Goal: Task Accomplishment & Management: Complete application form

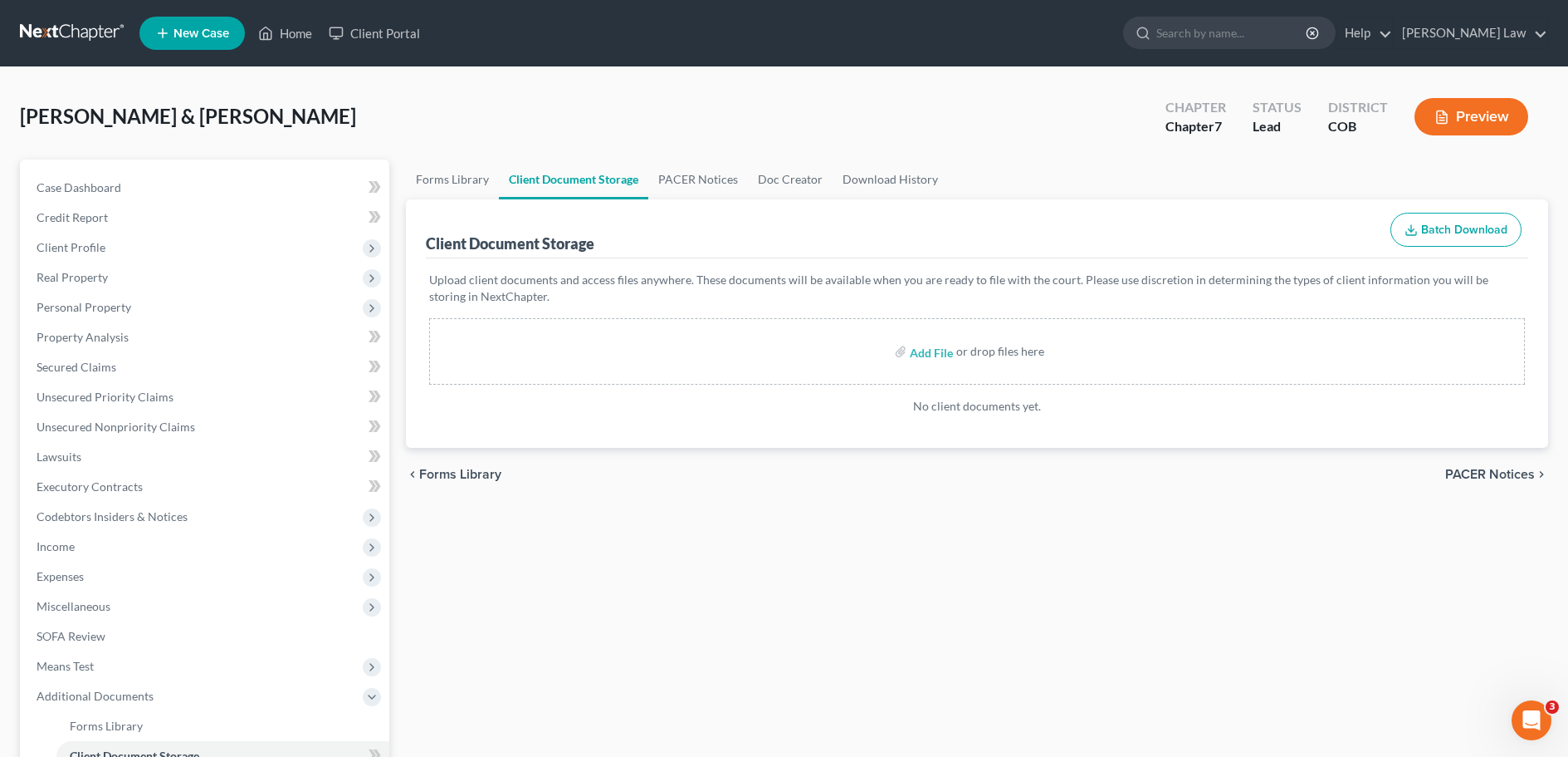
click at [74, 31] on link at bounding box center [73, 33] width 106 height 30
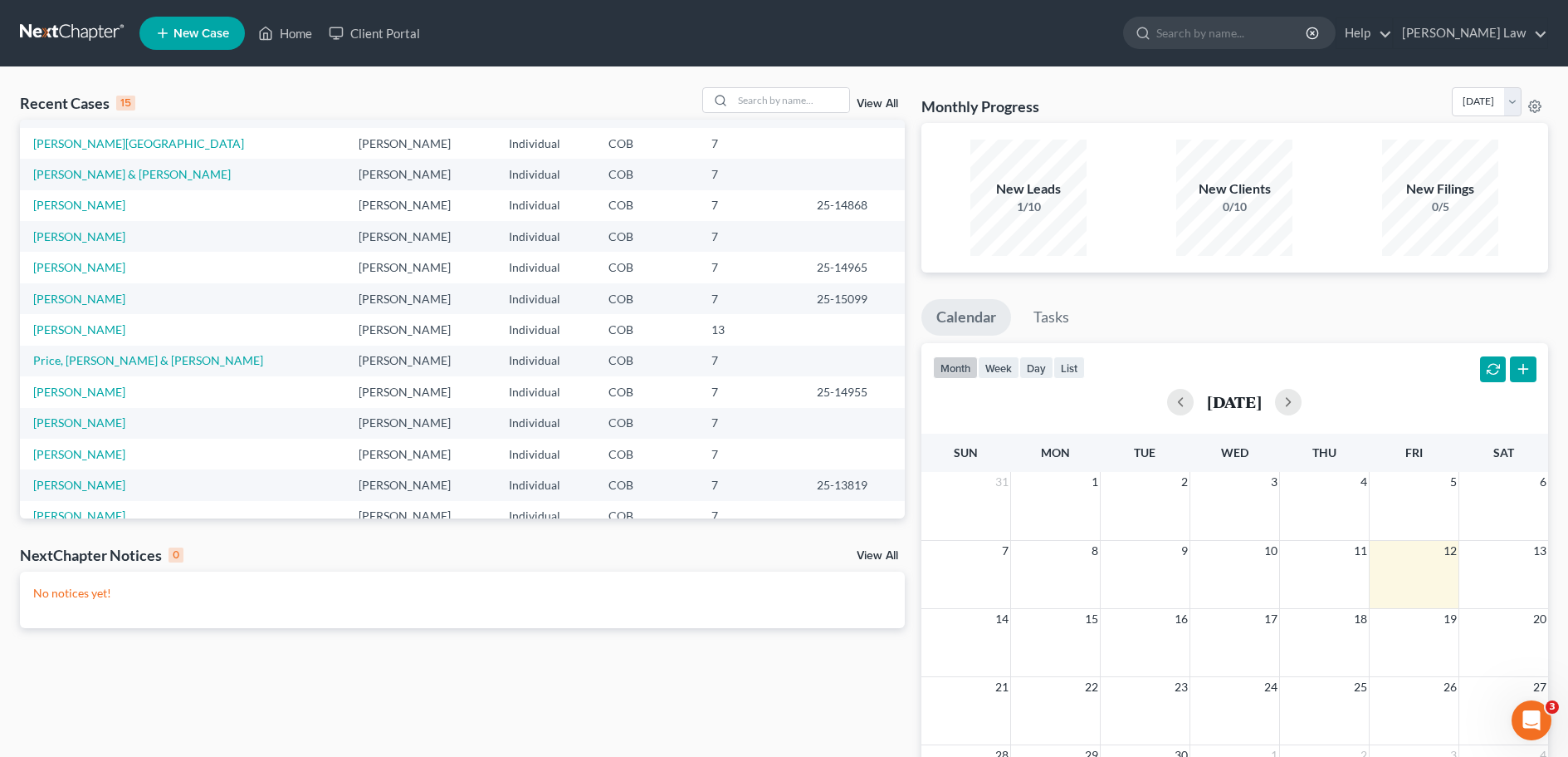
scroll to position [83, 0]
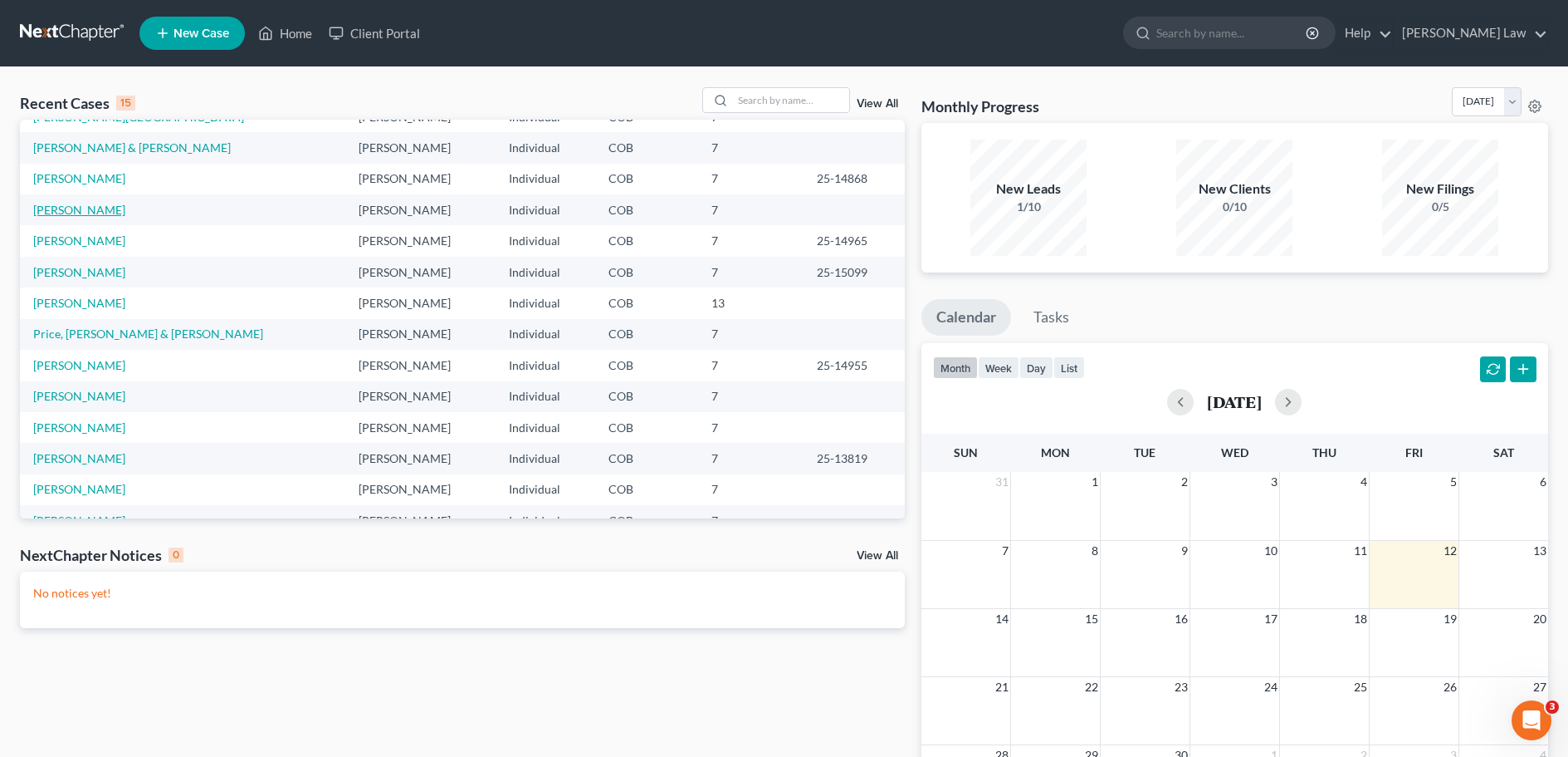
click at [74, 211] on link "[PERSON_NAME]" at bounding box center [79, 209] width 92 height 14
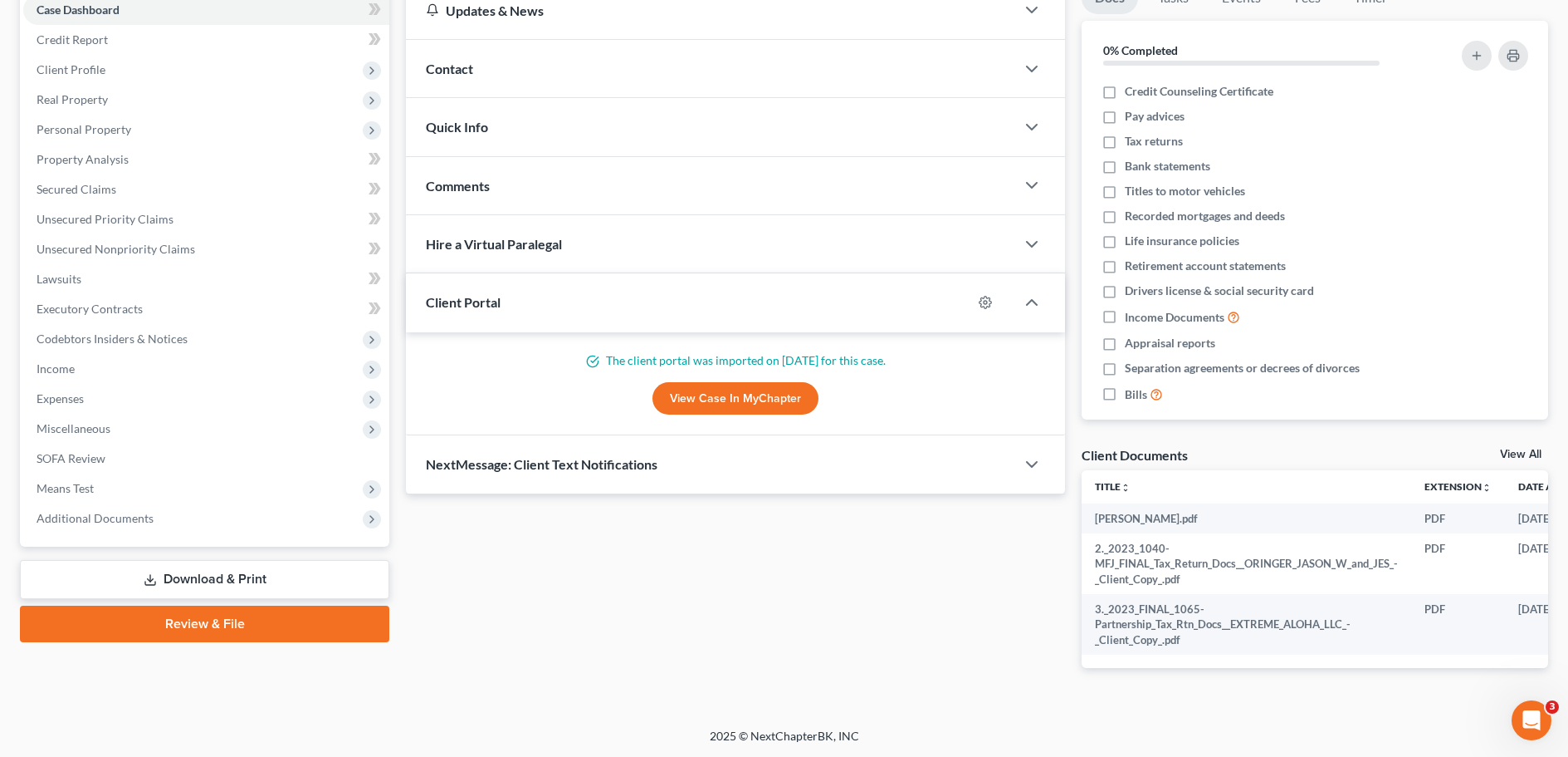
scroll to position [191, 0]
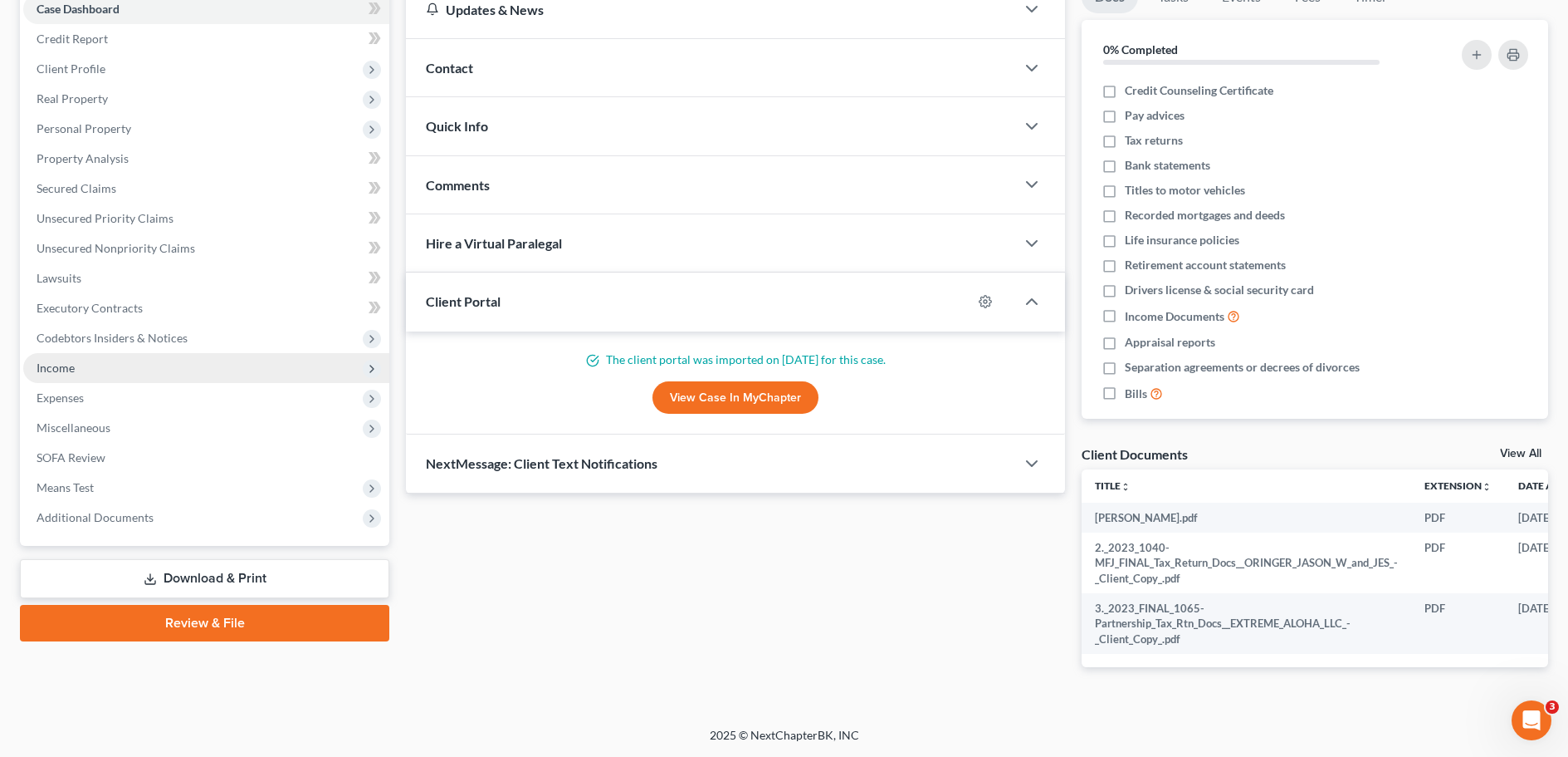
click at [59, 360] on span "Income" at bounding box center [56, 367] width 39 height 14
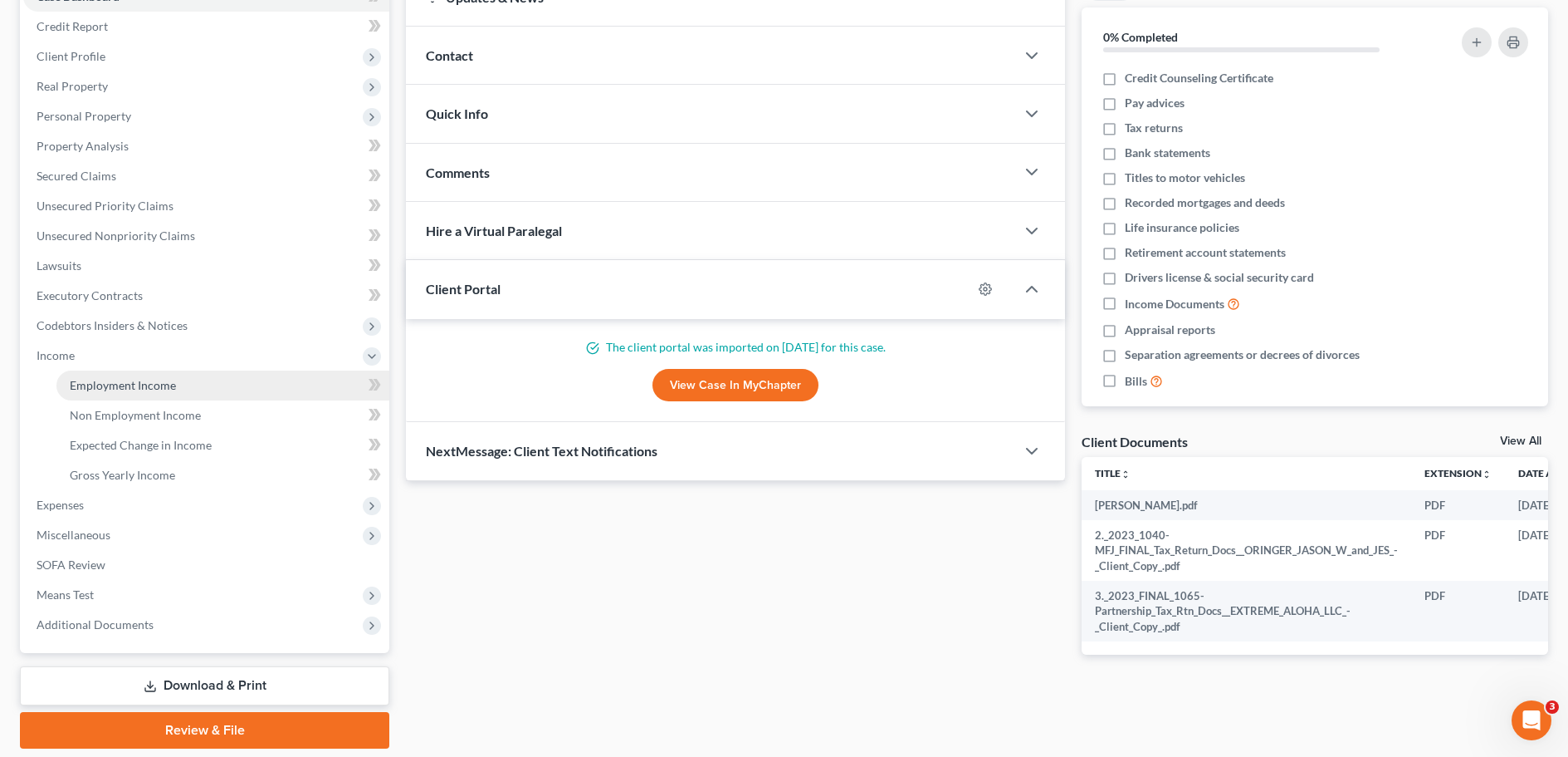
click at [129, 387] on span "Employment Income" at bounding box center [122, 385] width 106 height 14
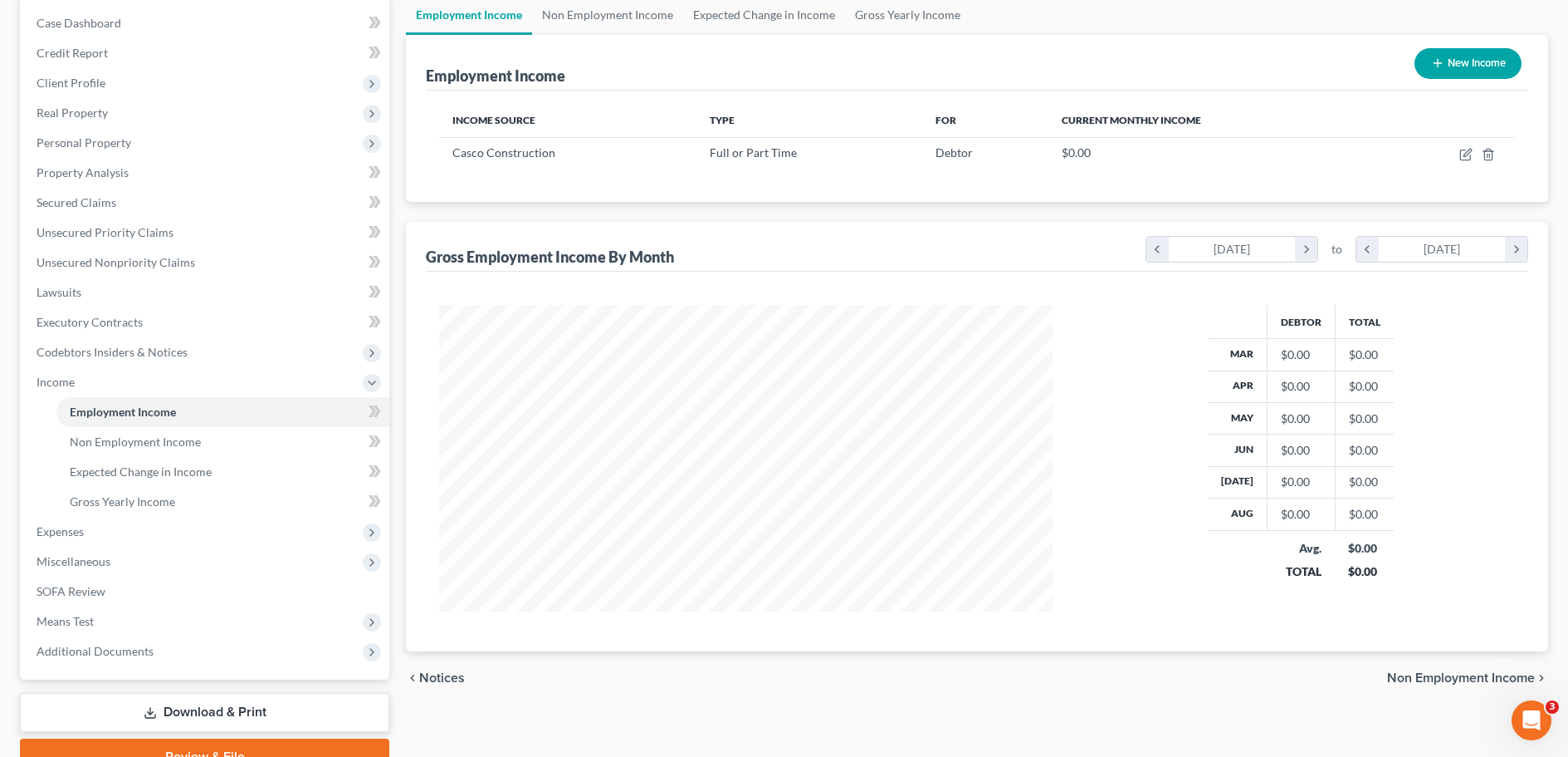
scroll to position [246, 0]
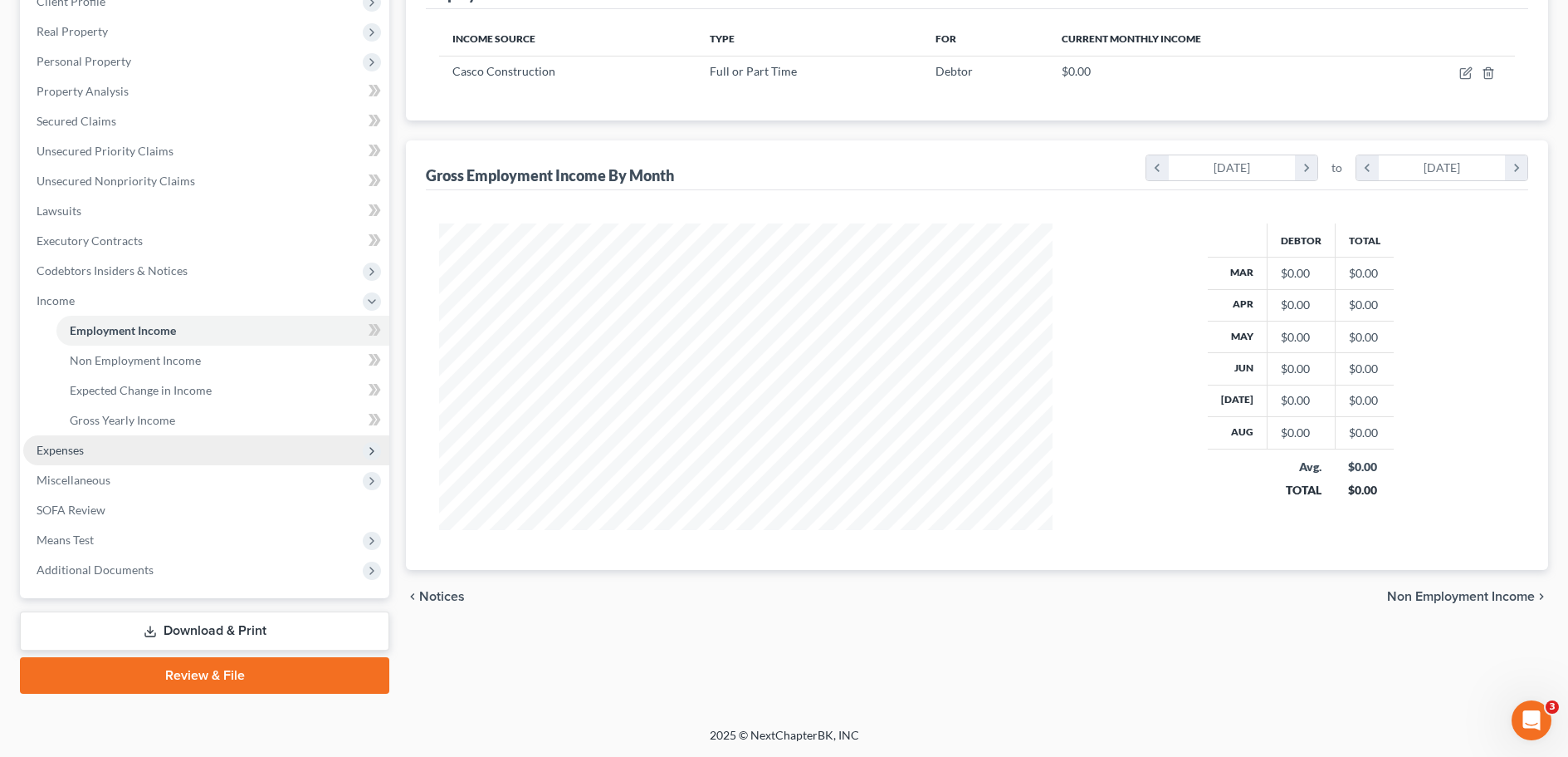
click at [59, 450] on span "Expenses" at bounding box center [60, 450] width 47 height 14
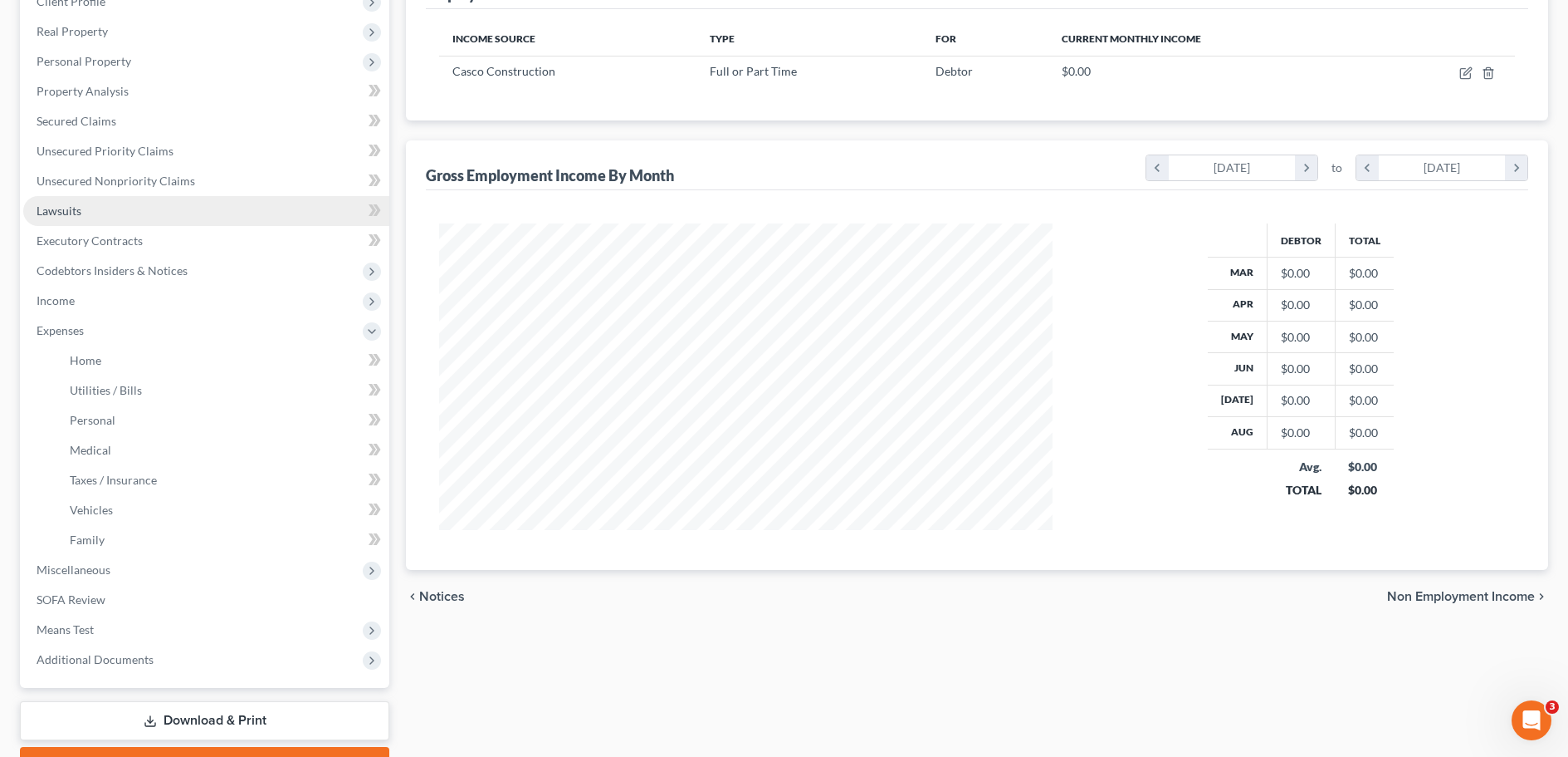
click at [69, 213] on span "Lawsuits" at bounding box center [59, 210] width 45 height 14
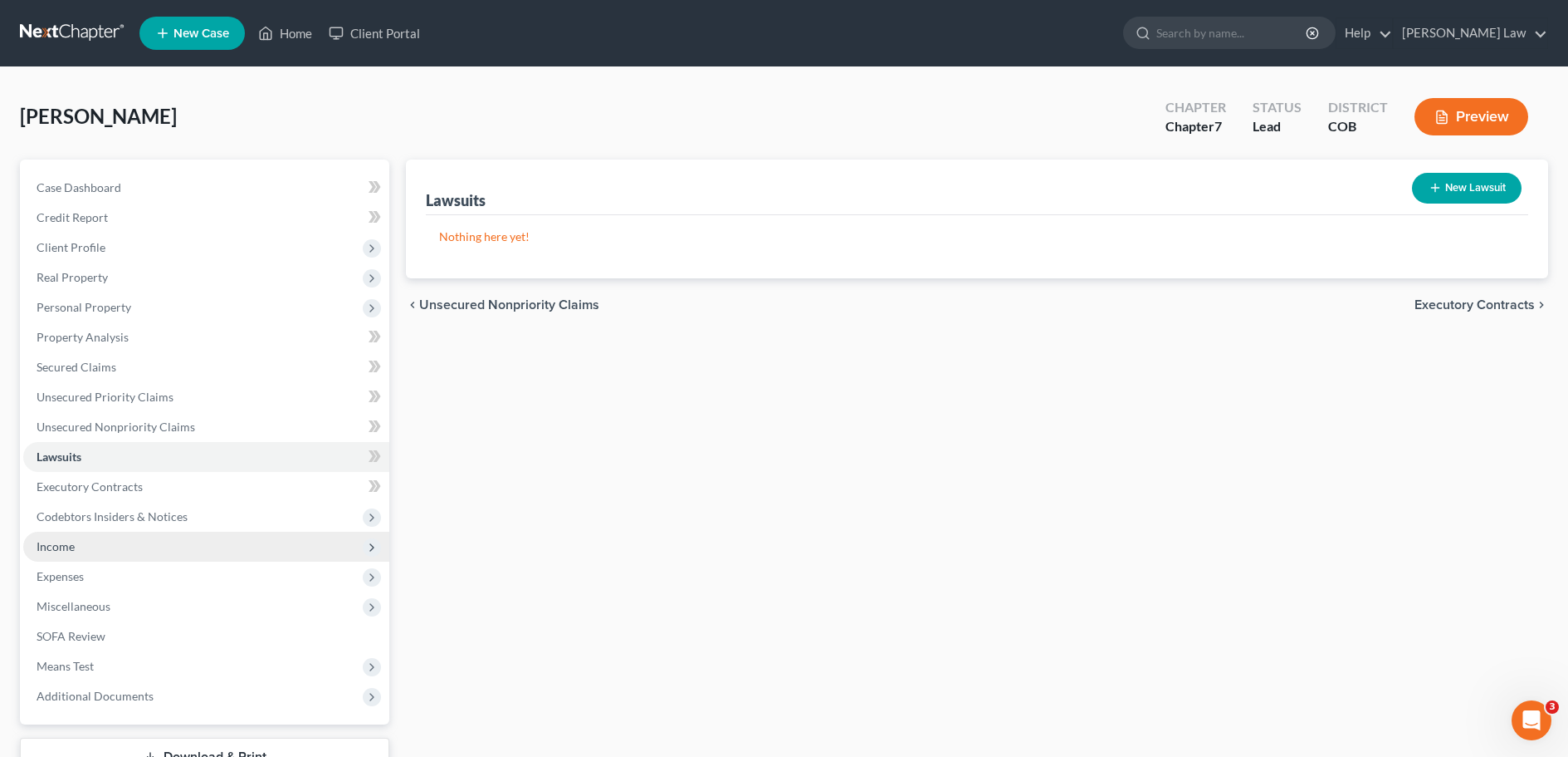
click at [53, 541] on span "Income" at bounding box center [56, 546] width 39 height 14
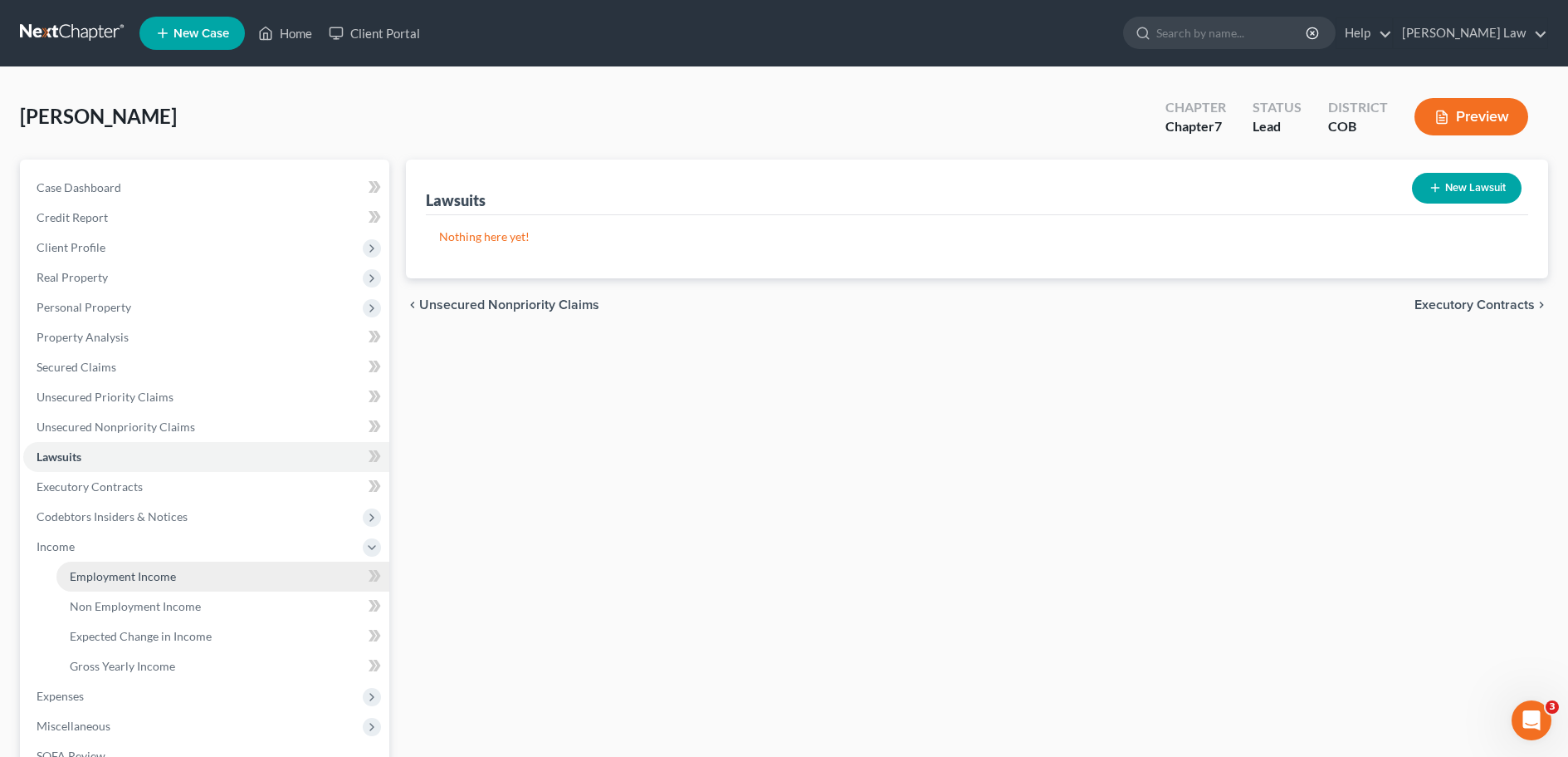
click at [105, 583] on link "Employment Income" at bounding box center [222, 577] width 333 height 30
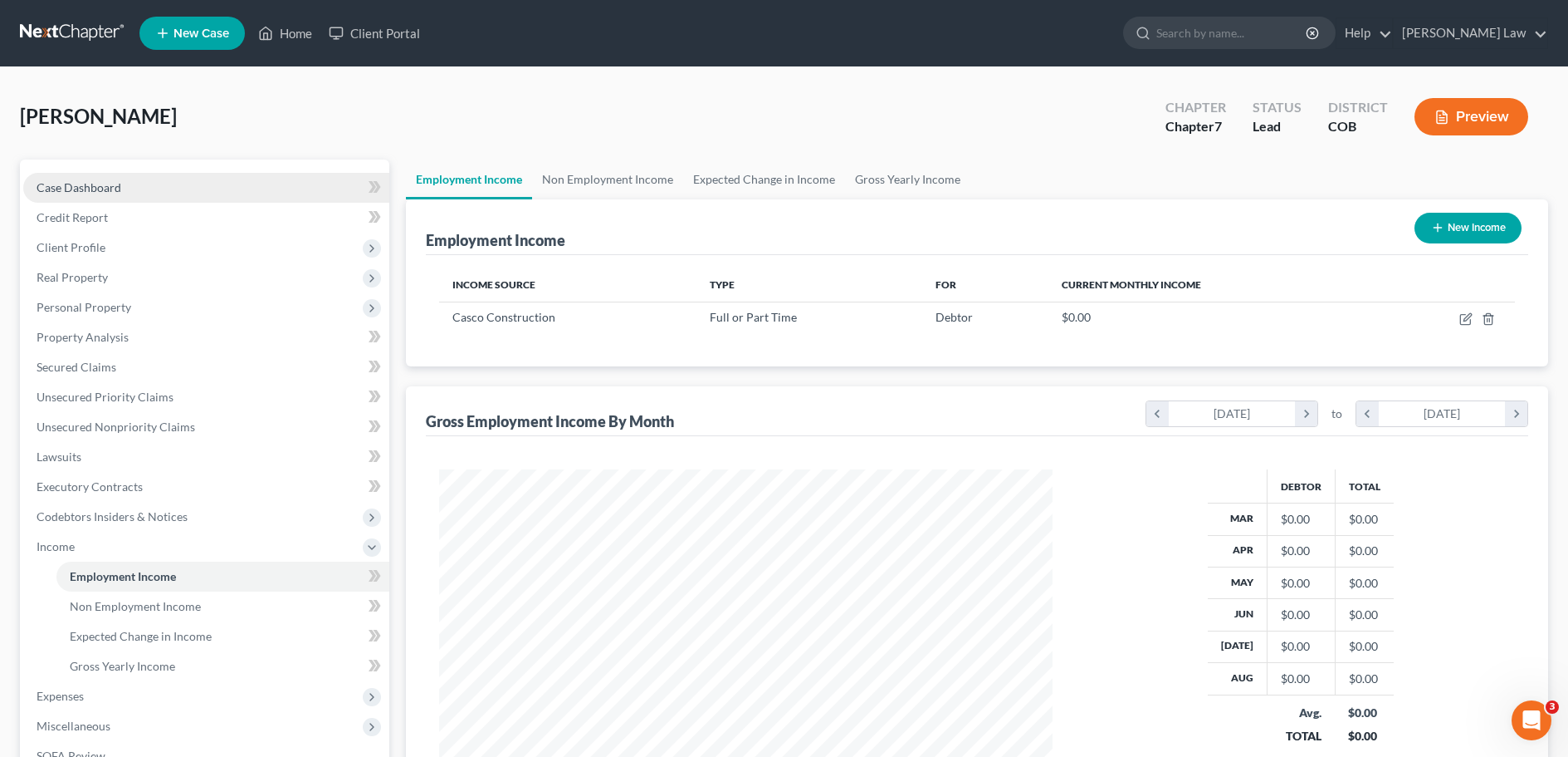
click at [88, 192] on span "Case Dashboard" at bounding box center [79, 187] width 85 height 14
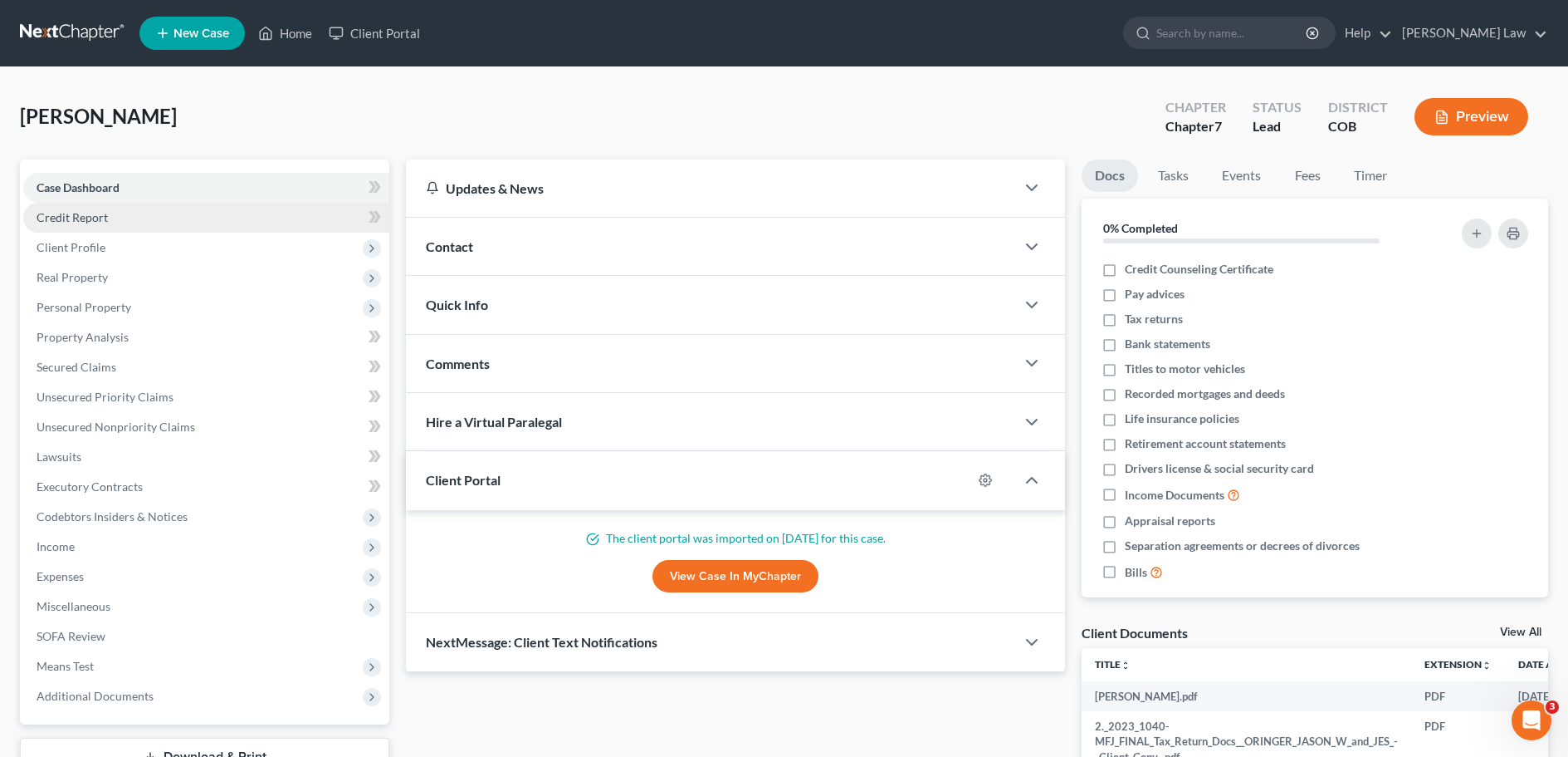
click at [90, 215] on span "Credit Report" at bounding box center [73, 217] width 72 height 14
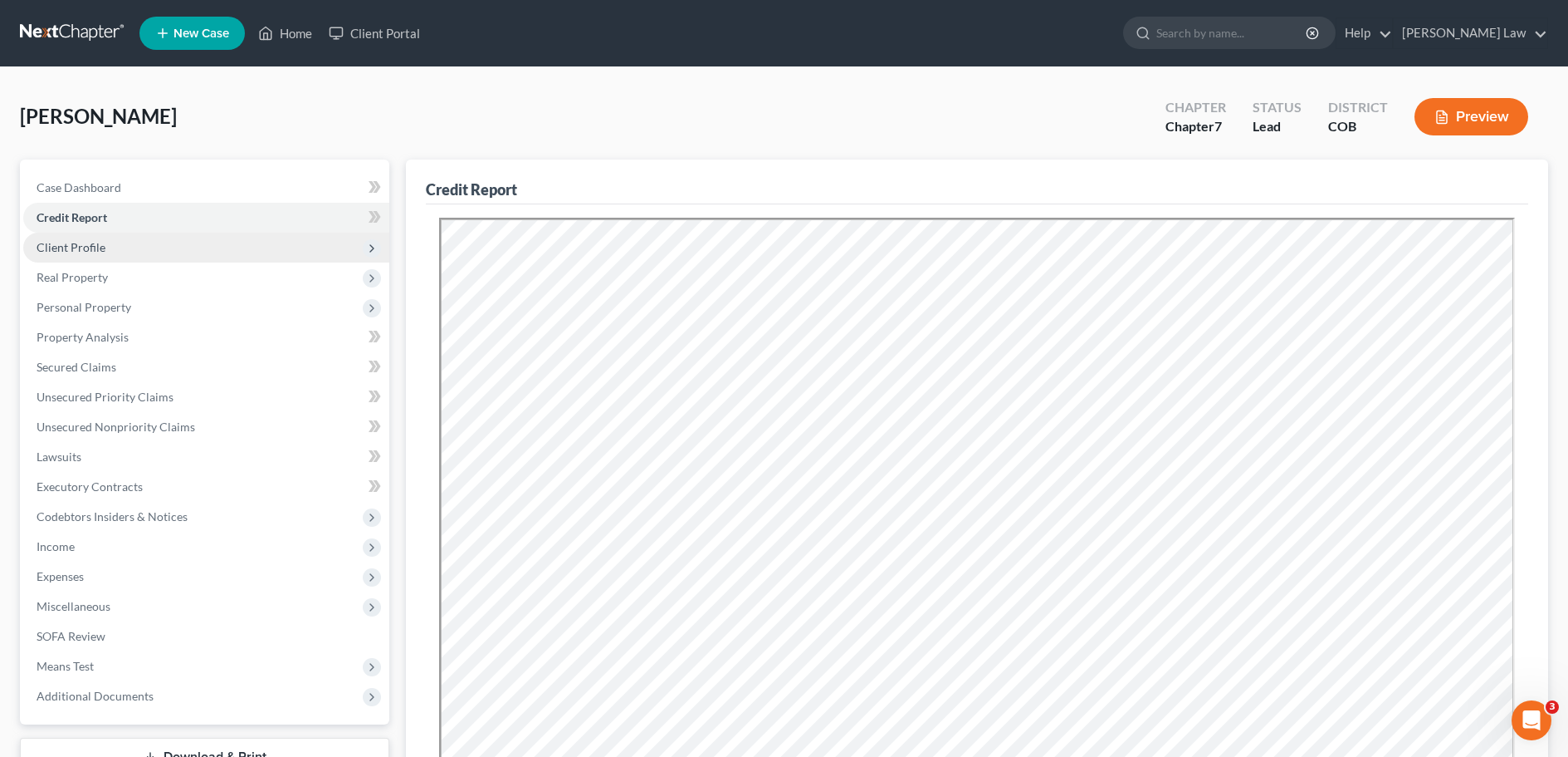
click at [59, 255] on span "Client Profile" at bounding box center [206, 248] width 367 height 30
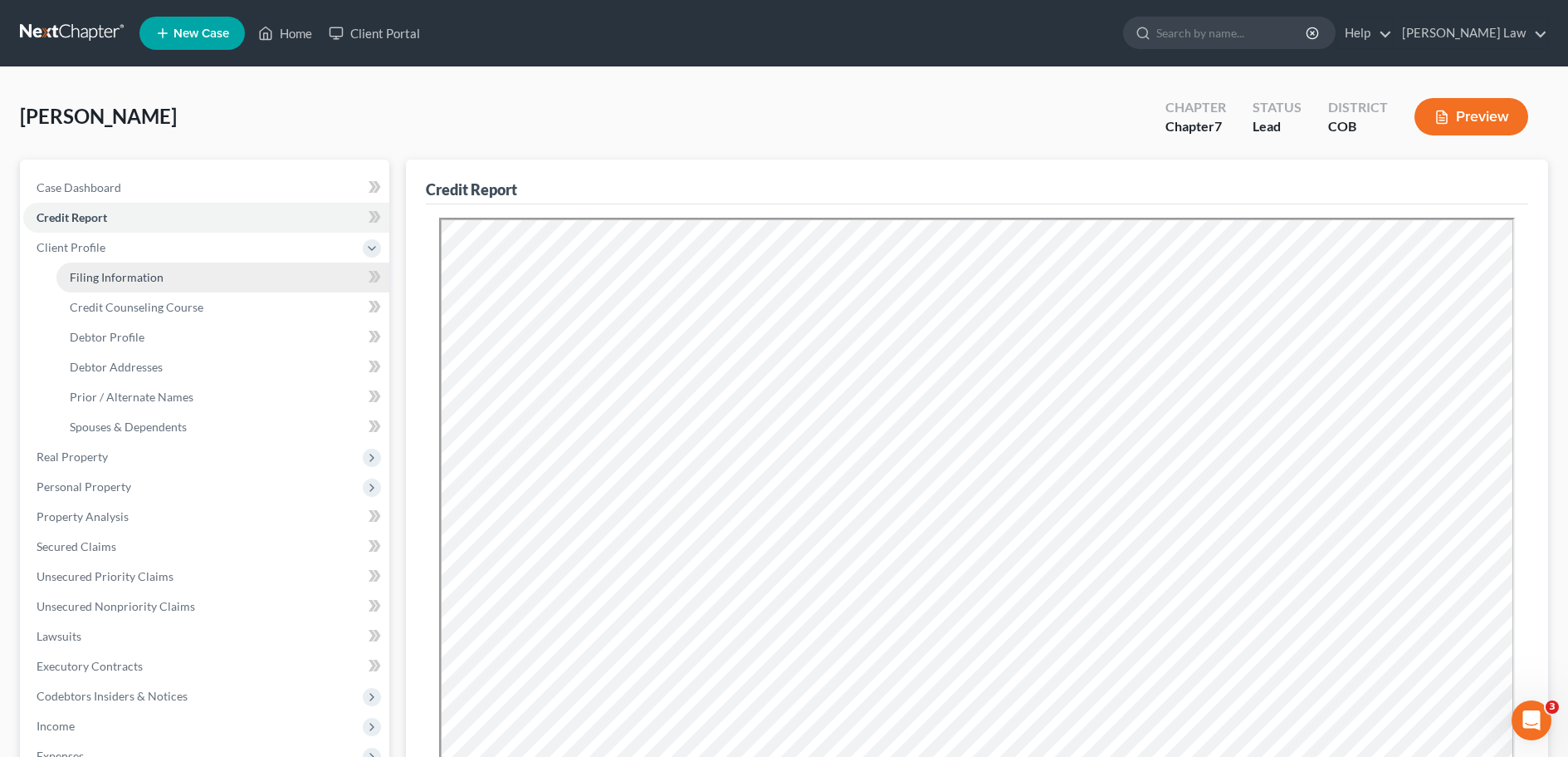
click at [119, 277] on span "Filing Information" at bounding box center [117, 276] width 94 height 14
select select "1"
select select "0"
select select "5"
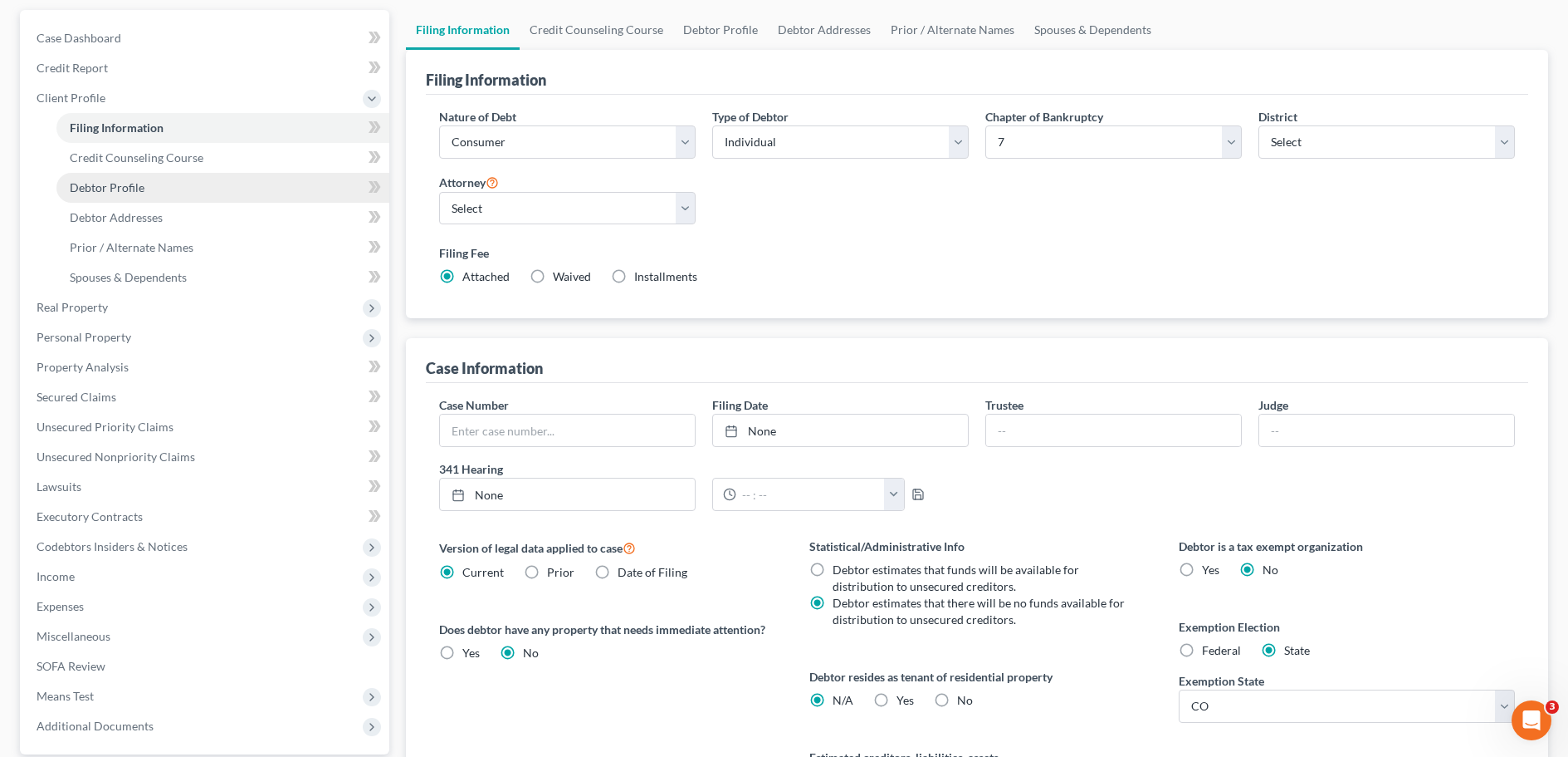
scroll to position [166, 0]
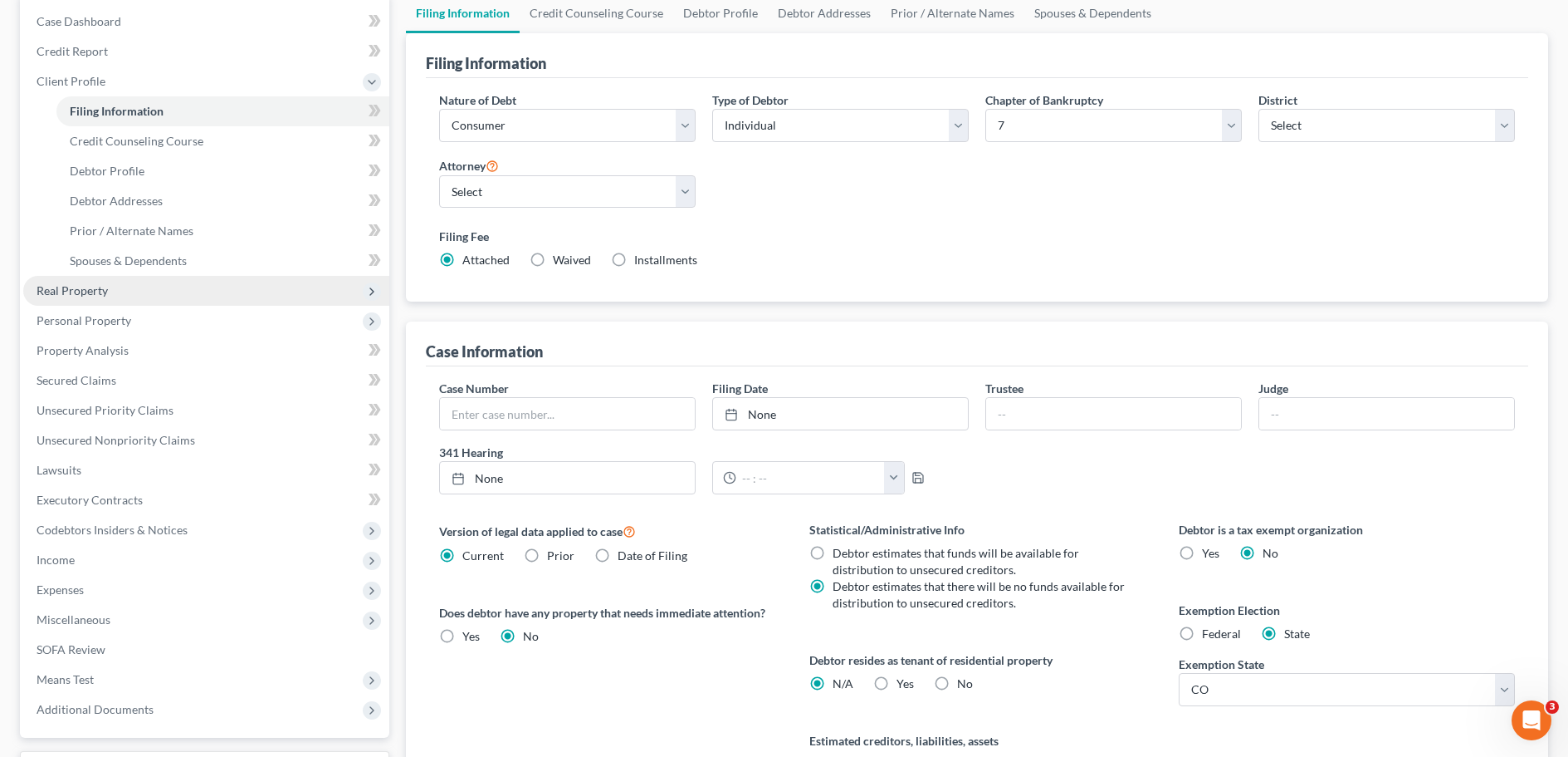
click at [92, 291] on span "Real Property" at bounding box center [73, 289] width 72 height 14
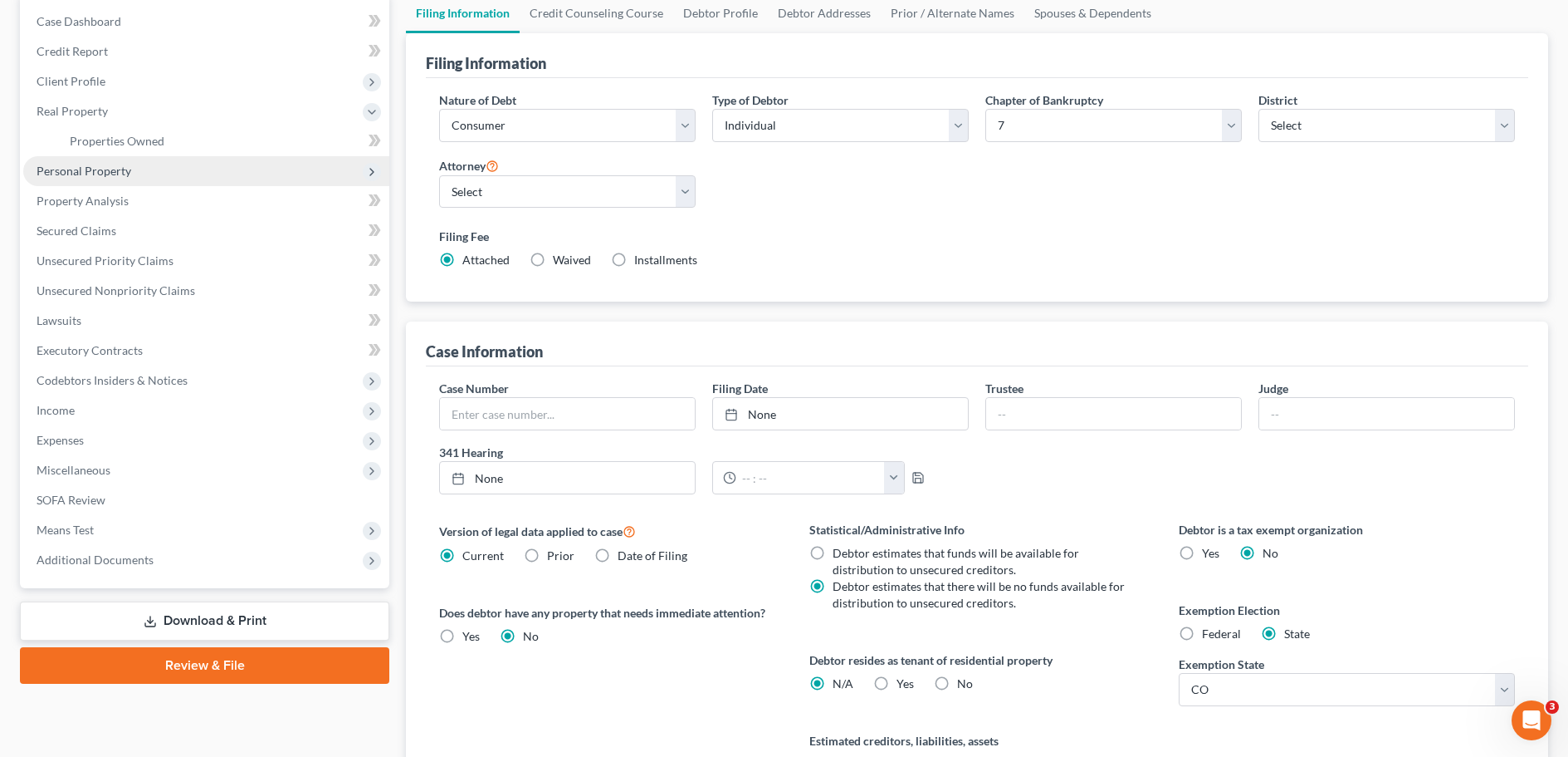
click at [97, 171] on span "Personal Property" at bounding box center [84, 171] width 94 height 14
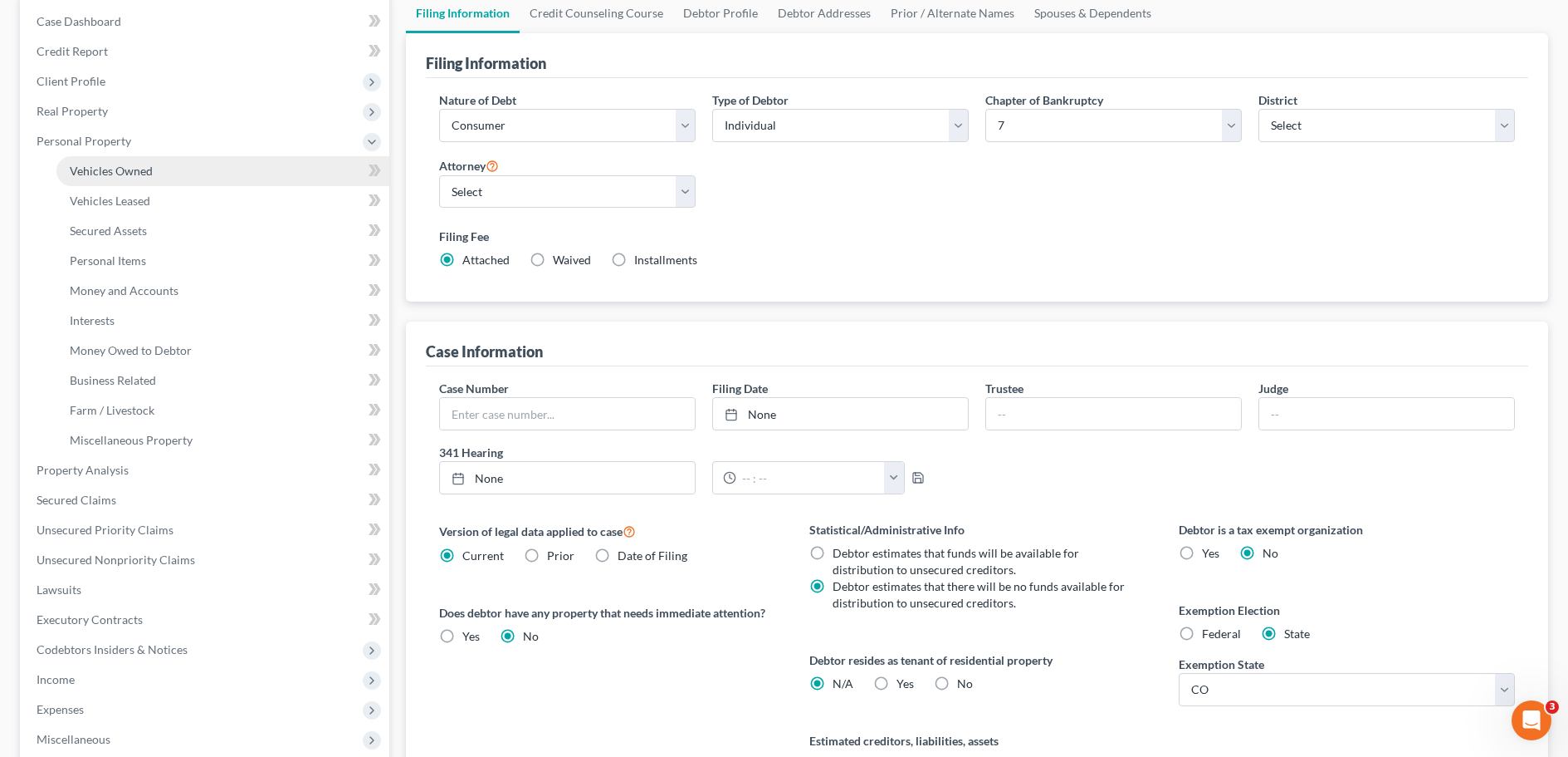
click at [97, 171] on span "Vehicles Owned" at bounding box center [111, 171] width 83 height 14
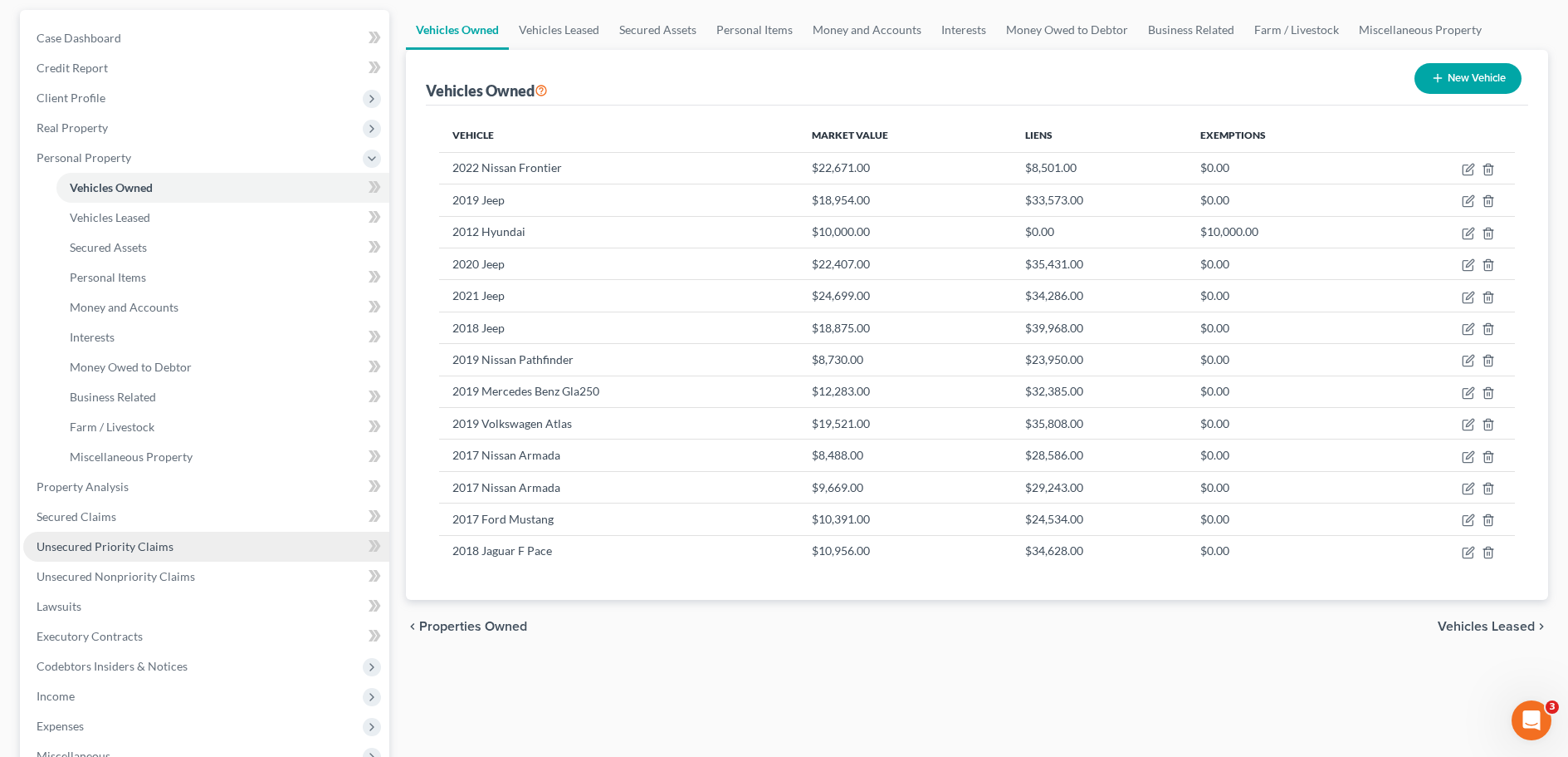
scroll to position [166, 0]
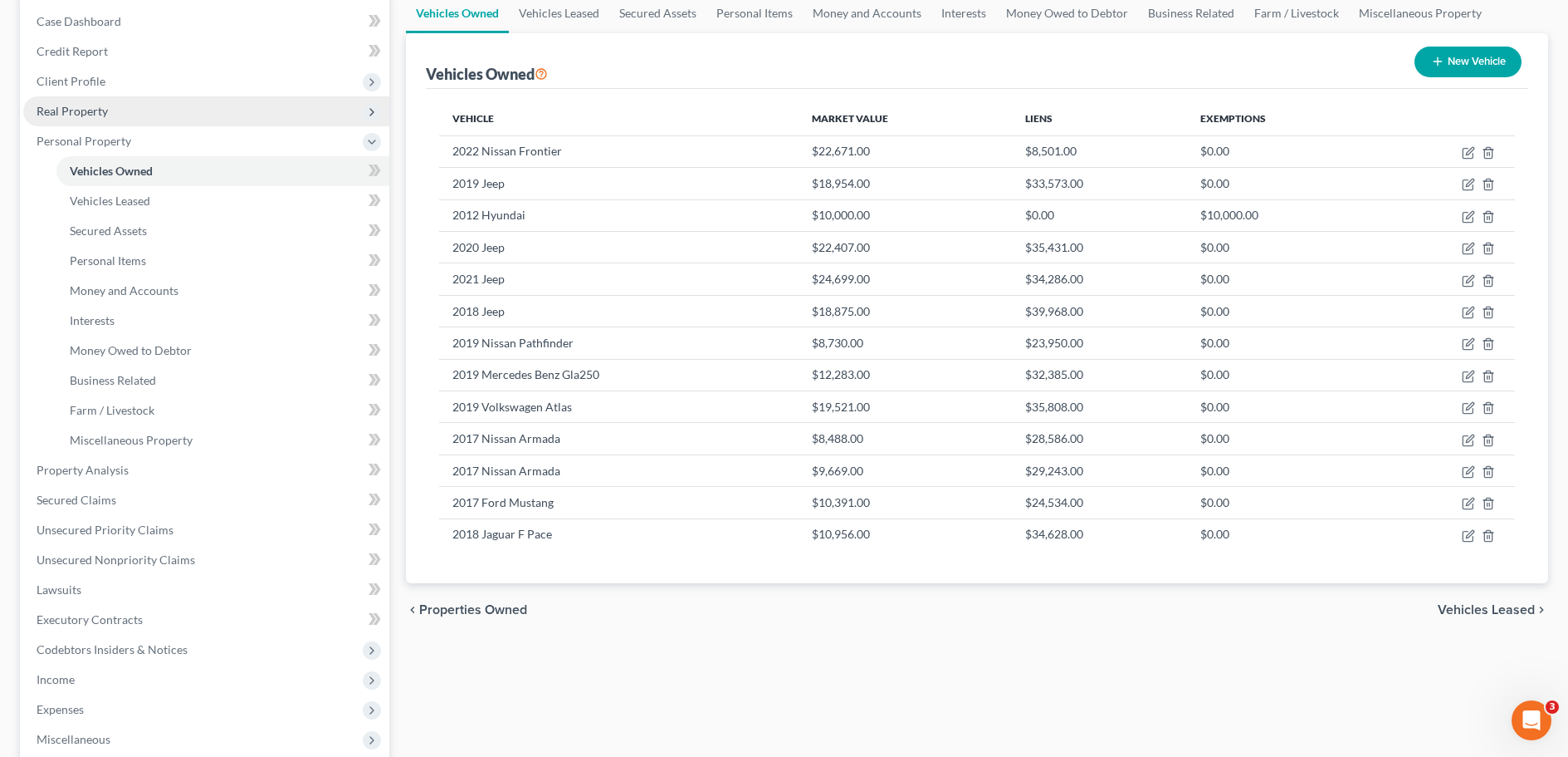
click at [74, 110] on span "Real Property" at bounding box center [73, 110] width 72 height 14
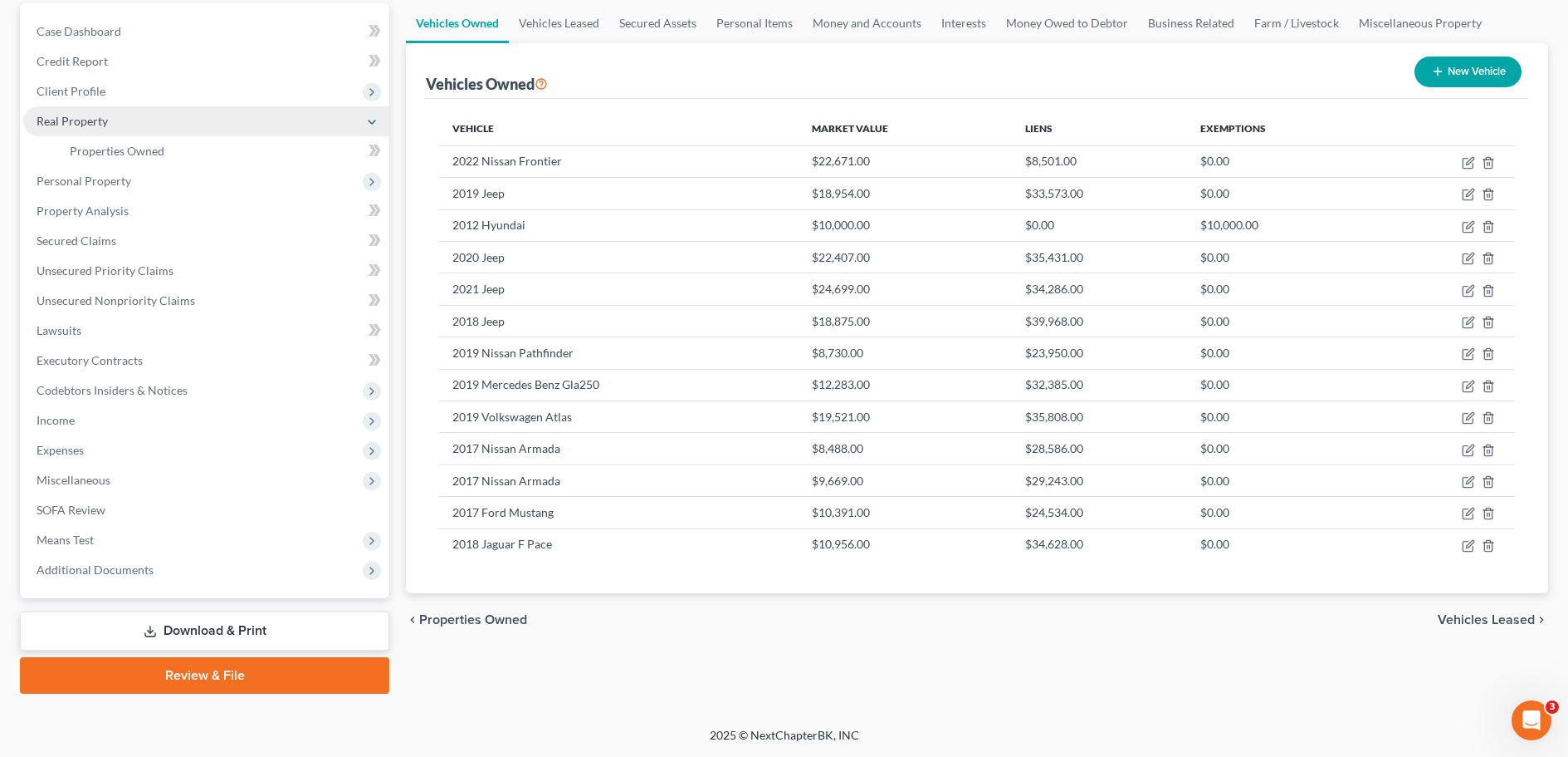
scroll to position [156, 0]
click at [95, 149] on span "Properties Owned" at bounding box center [117, 150] width 94 height 14
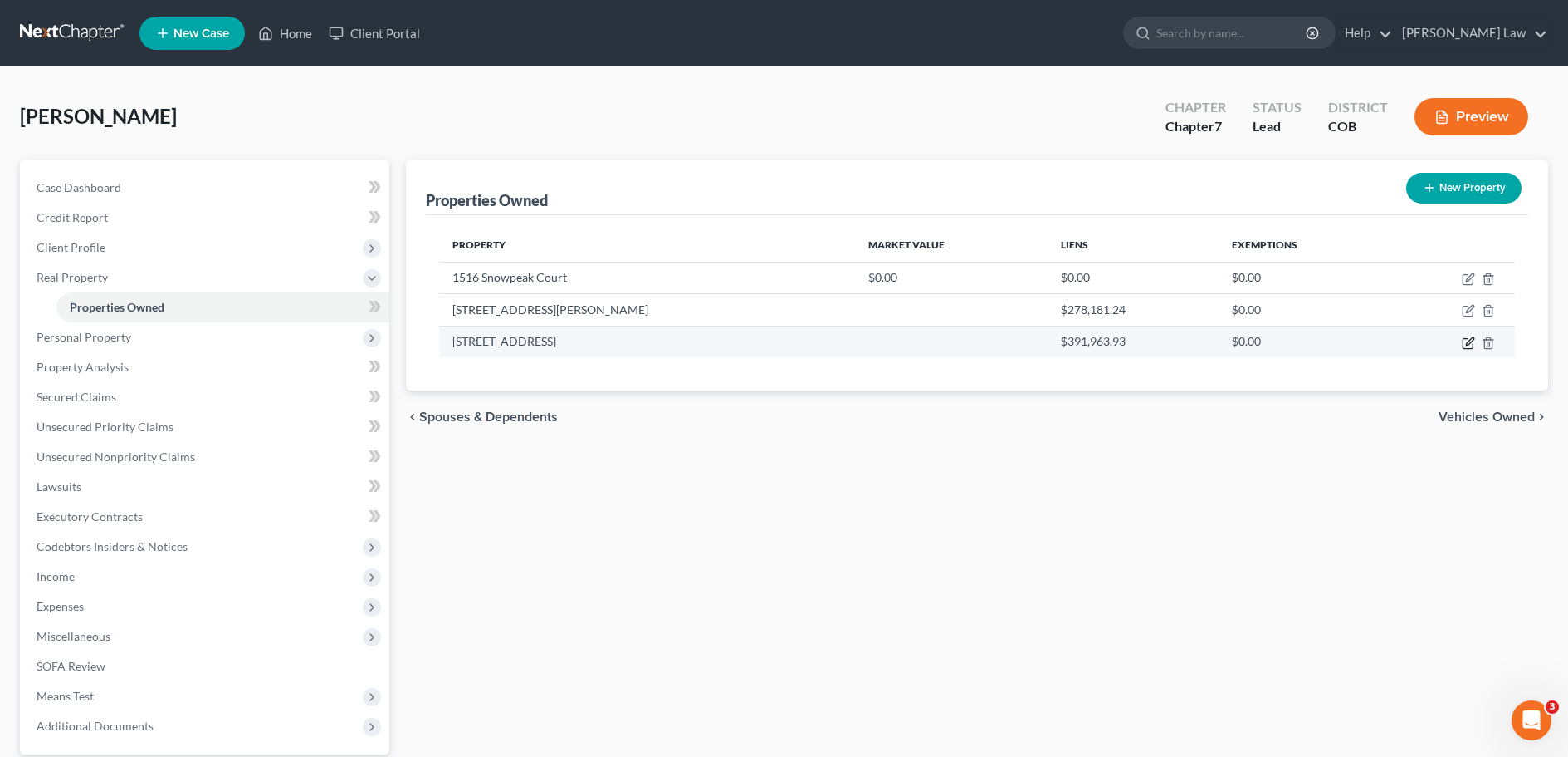
click at [1468, 345] on icon "button" at bounding box center [1470, 341] width 8 height 8
select select "3"
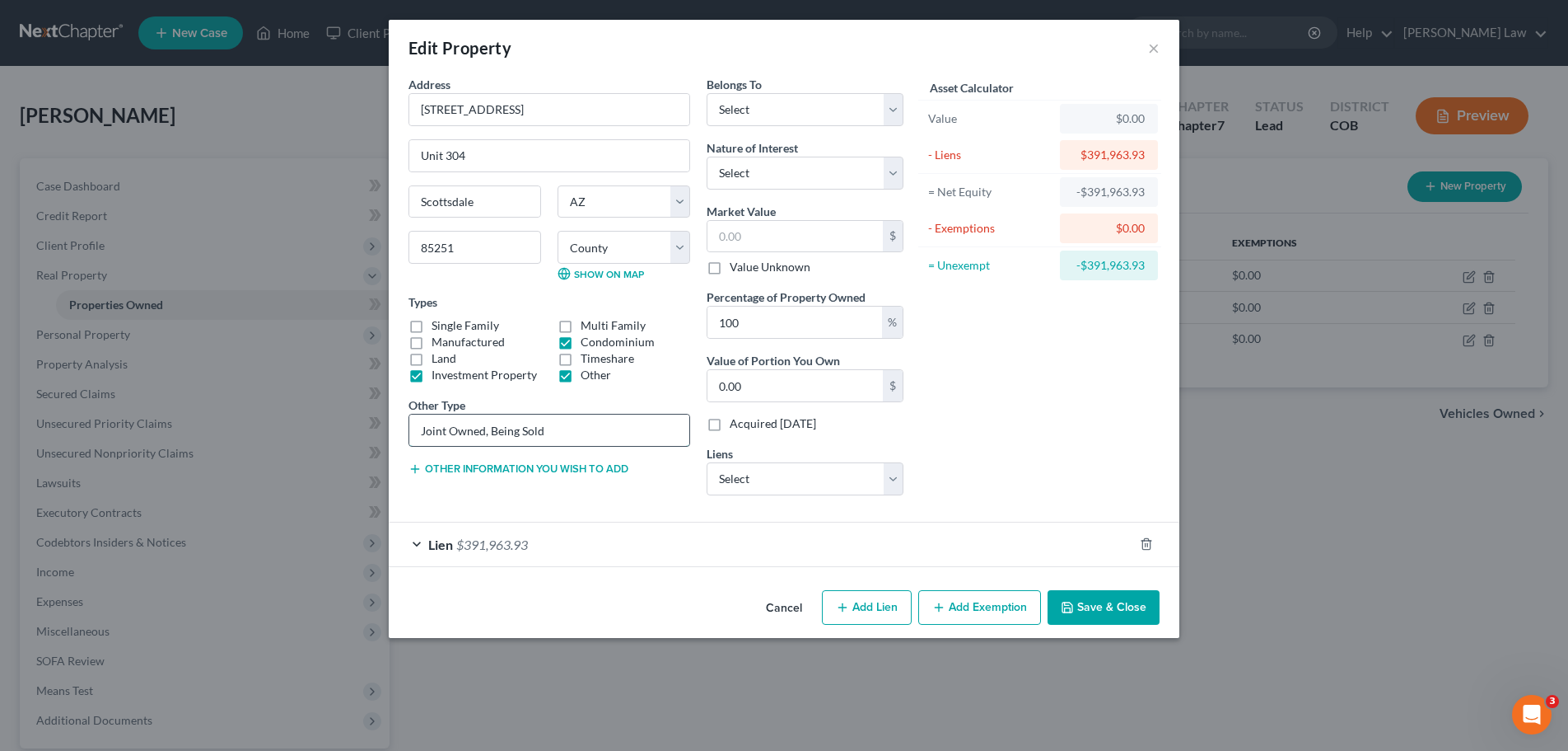
click at [549, 431] on input "Joint Owned, Being Sold" at bounding box center [550, 429] width 281 height 31
type input "Joint Owned, Being rented"
click at [1152, 51] on button "×" at bounding box center [1154, 48] width 11 height 20
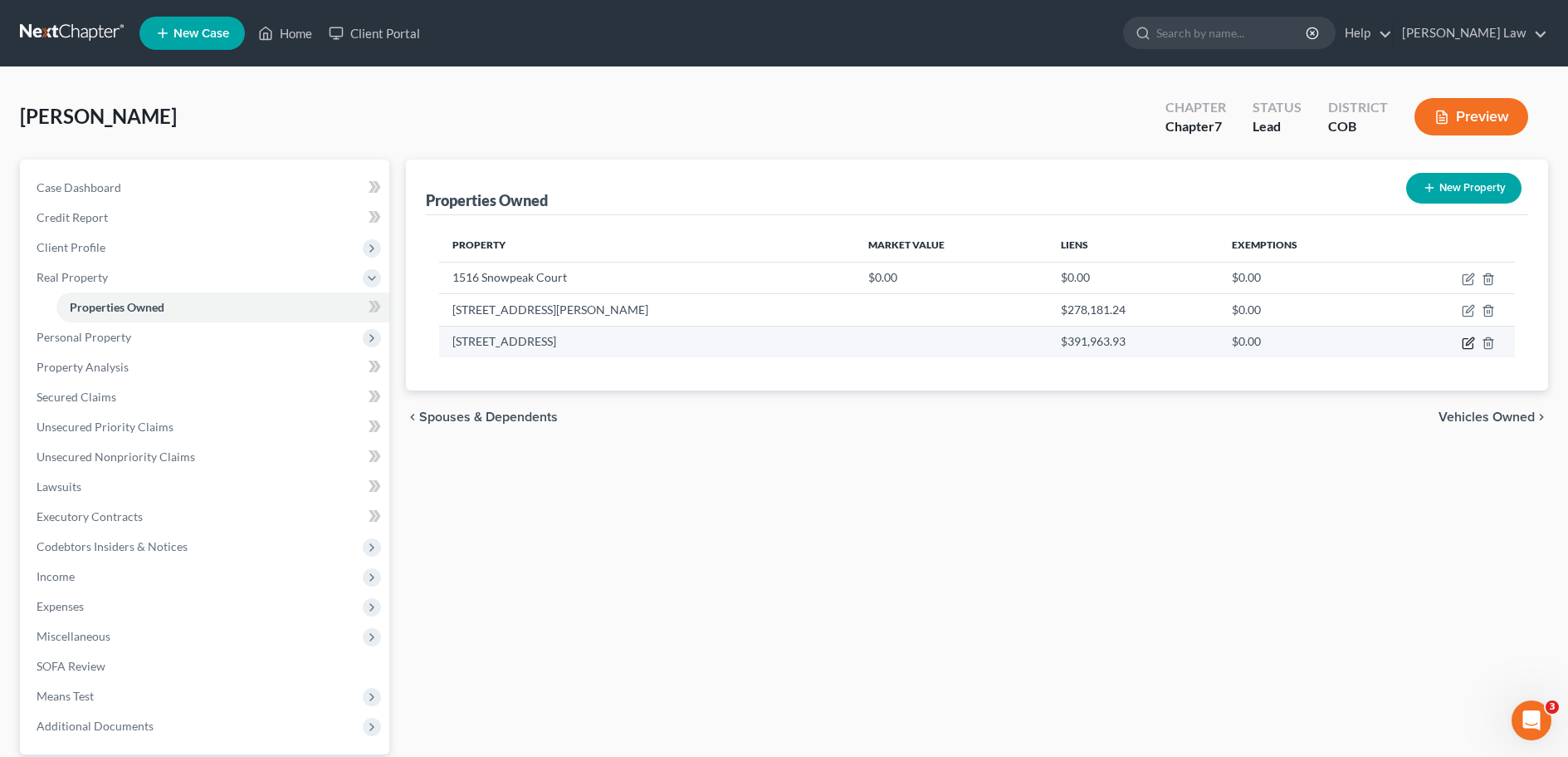
click at [1466, 343] on icon "button" at bounding box center [1468, 343] width 13 height 13
select select "3"
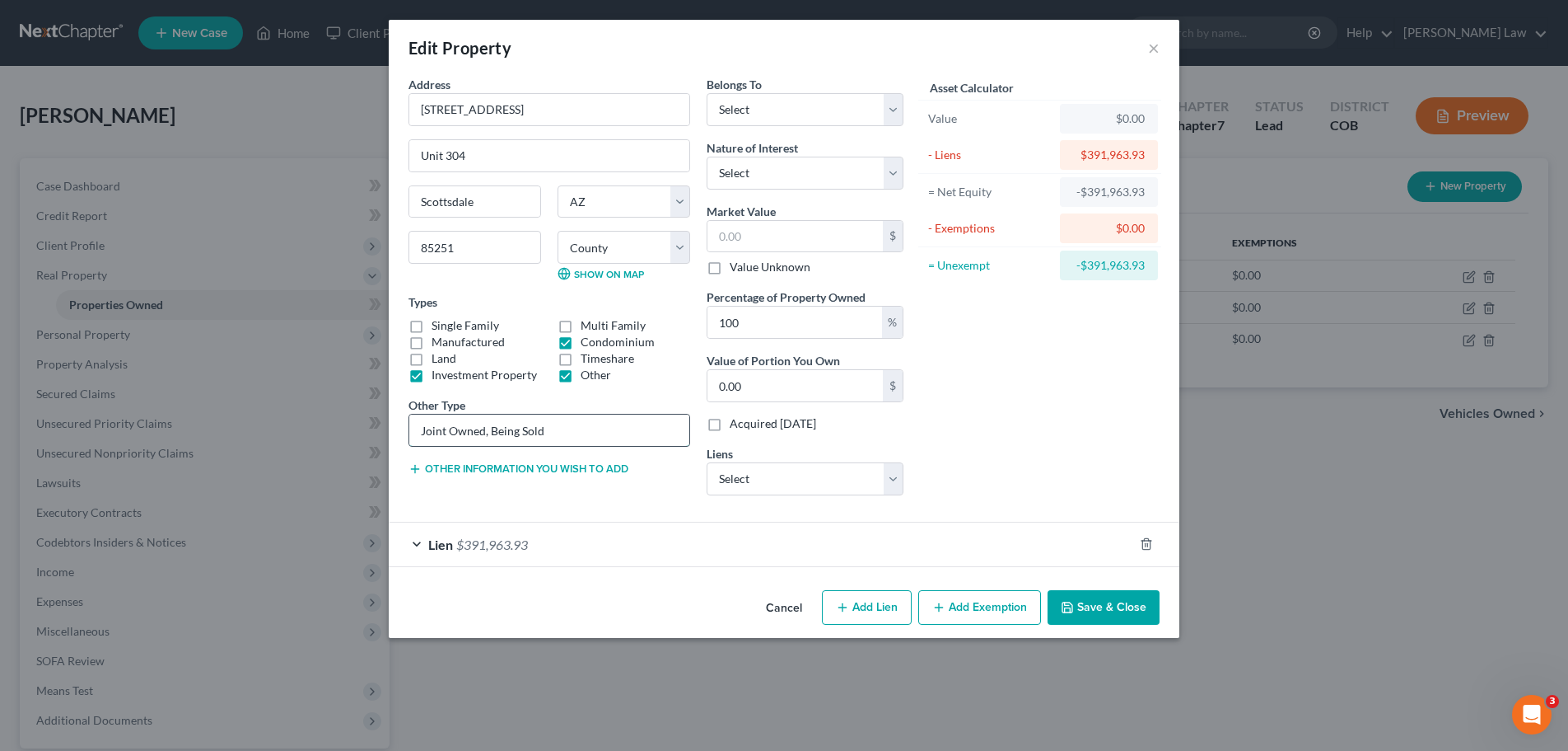
click at [517, 431] on input "Joint Owned, Being Sold" at bounding box center [550, 429] width 281 height 31
type input "Joint Owned, Sold"
click at [1097, 612] on button "Save & Close" at bounding box center [1104, 607] width 112 height 35
click at [896, 111] on select "Select Debtor 1 Only Debtor 2 Only Debtor 1 And Debtor 2 Only At Least One Of T…" at bounding box center [805, 109] width 197 height 33
select select "0"
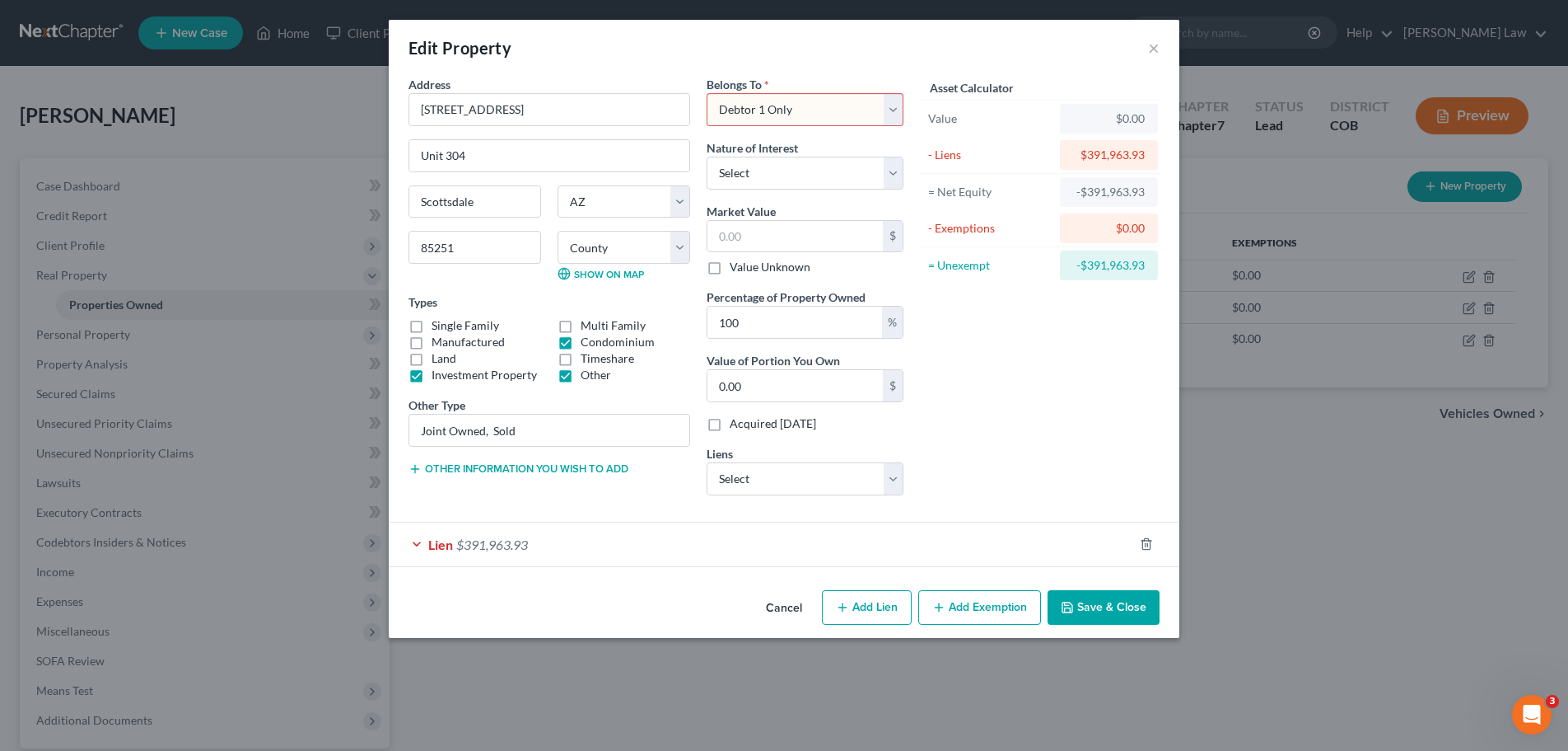
click at [707, 94] on select "Select Debtor 1 Only Debtor 2 Only Debtor 1 And Debtor 2 Only At Least One Of T…" at bounding box center [805, 109] width 197 height 33
click at [888, 179] on select "Select Fee Simple Joint Tenant Life Estate Equitable Interest Future Interest T…" at bounding box center [805, 172] width 197 height 33
select select "6"
click at [707, 156] on select "Select Fee Simple Joint Tenant Life Estate Equitable Interest Future Interest T…" at bounding box center [805, 172] width 197 height 33
click at [1096, 610] on button "Save & Close" at bounding box center [1104, 607] width 112 height 35
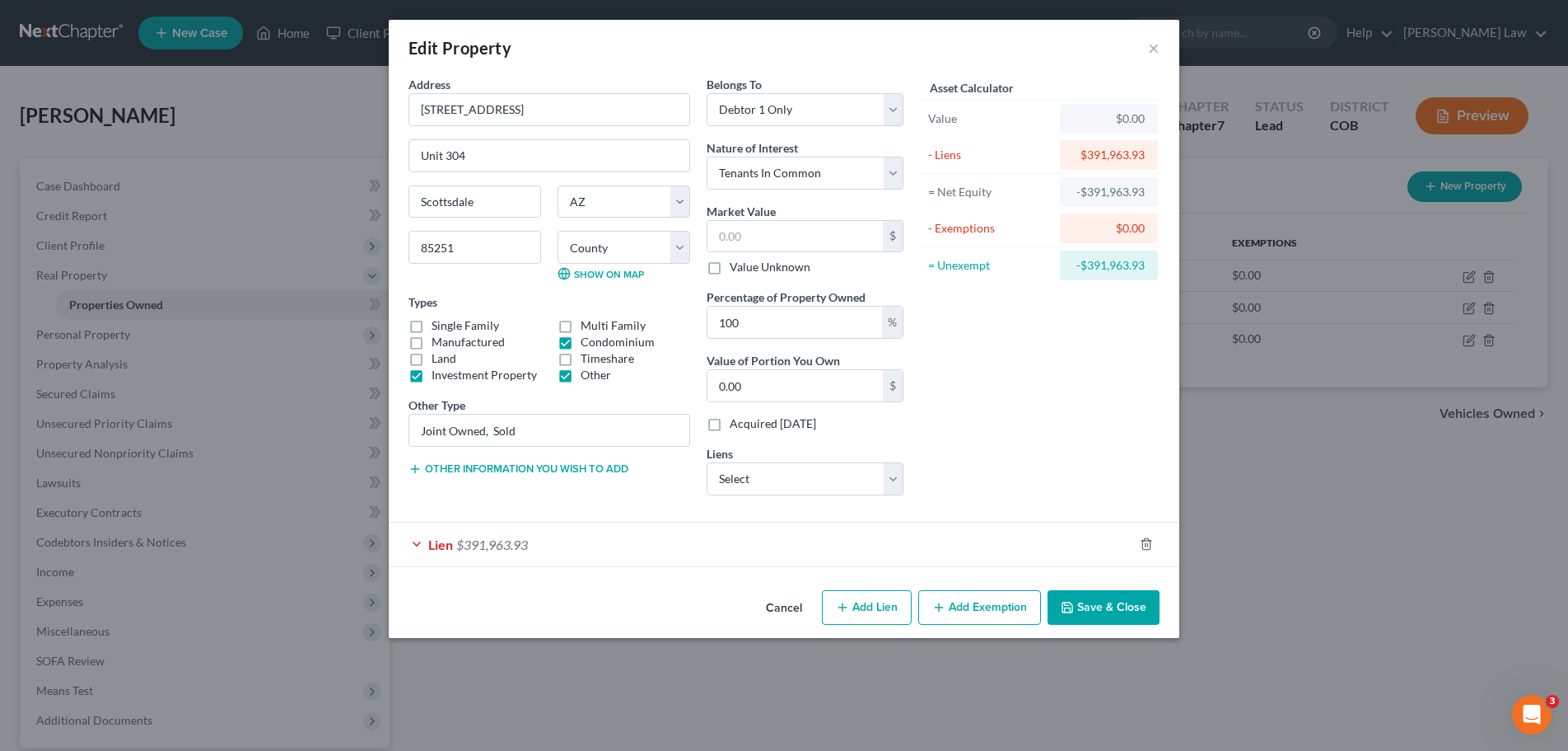
click at [410, 544] on div "Lien $391,963.93" at bounding box center [761, 544] width 744 height 44
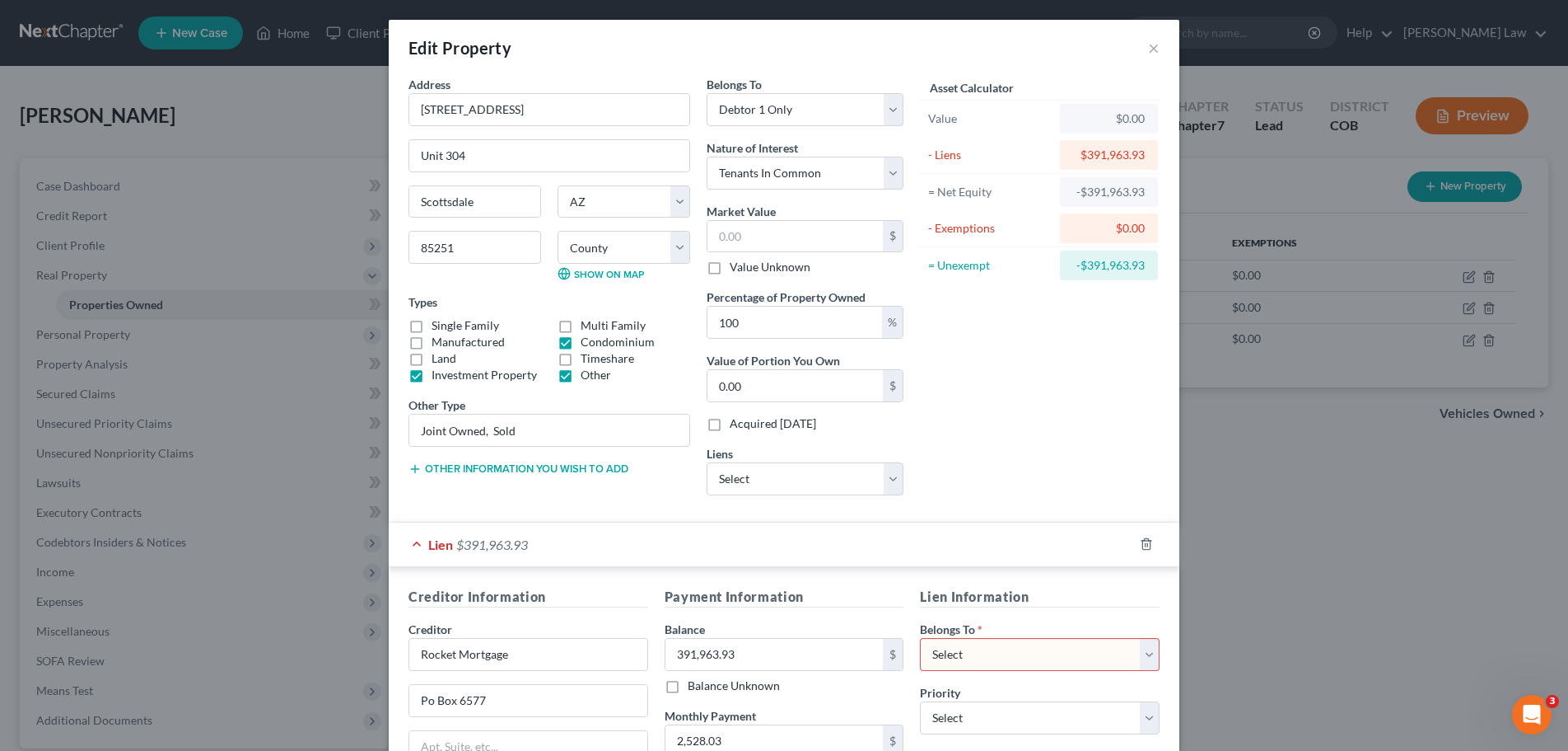
click at [1145, 655] on select "Select Debtor 1 Only Debtor 2 Only Debtor 1 And Debtor 2 Only At Least One Of T…" at bounding box center [1040, 654] width 239 height 33
select select "0"
click at [920, 638] on select "Select Debtor 1 Only Debtor 2 Only Debtor 1 And Debtor 2 Only At Least One Of T…" at bounding box center [1040, 654] width 239 height 33
click at [1148, 51] on button "×" at bounding box center [1154, 48] width 11 height 20
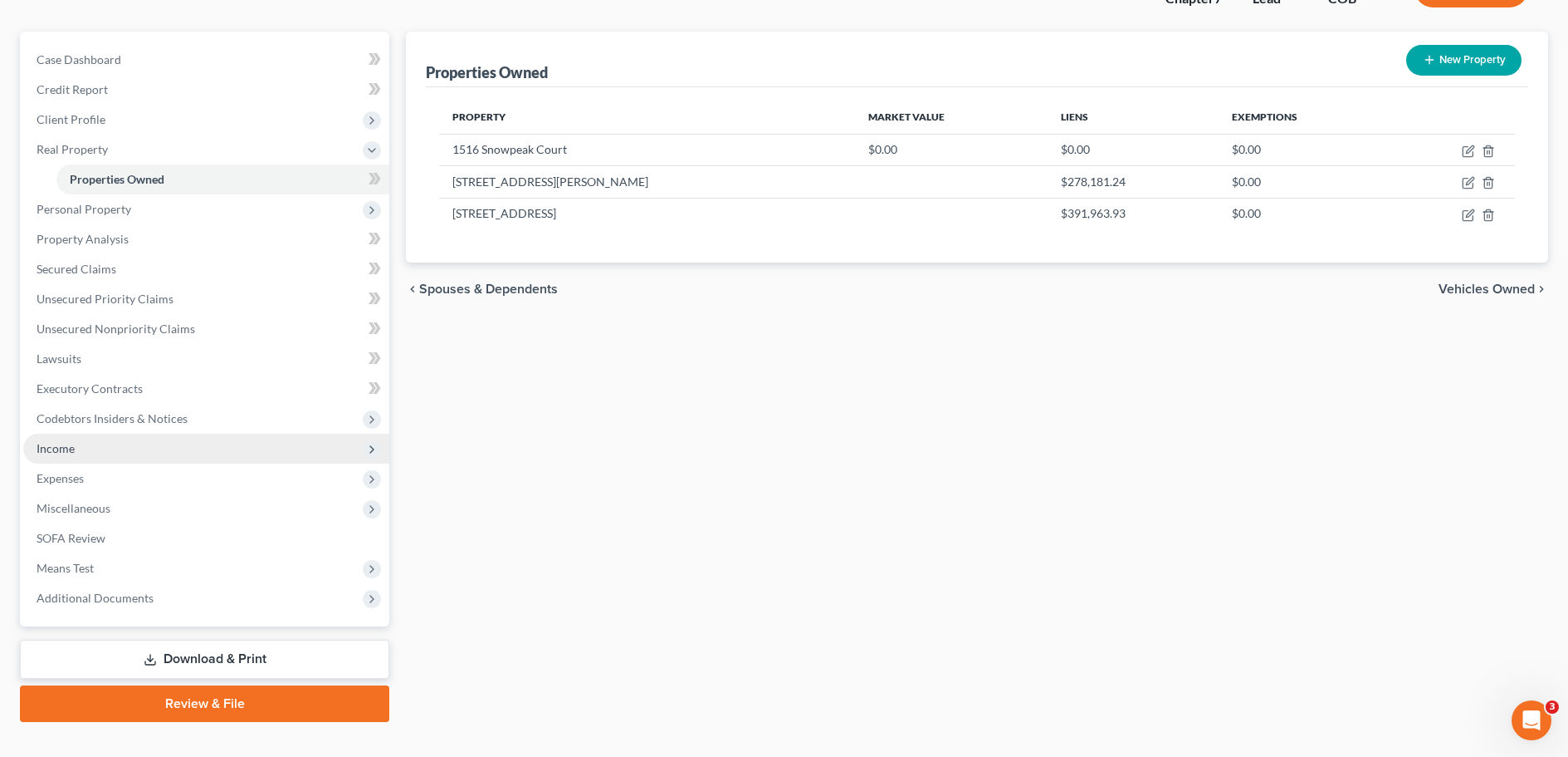
scroll to position [156, 0]
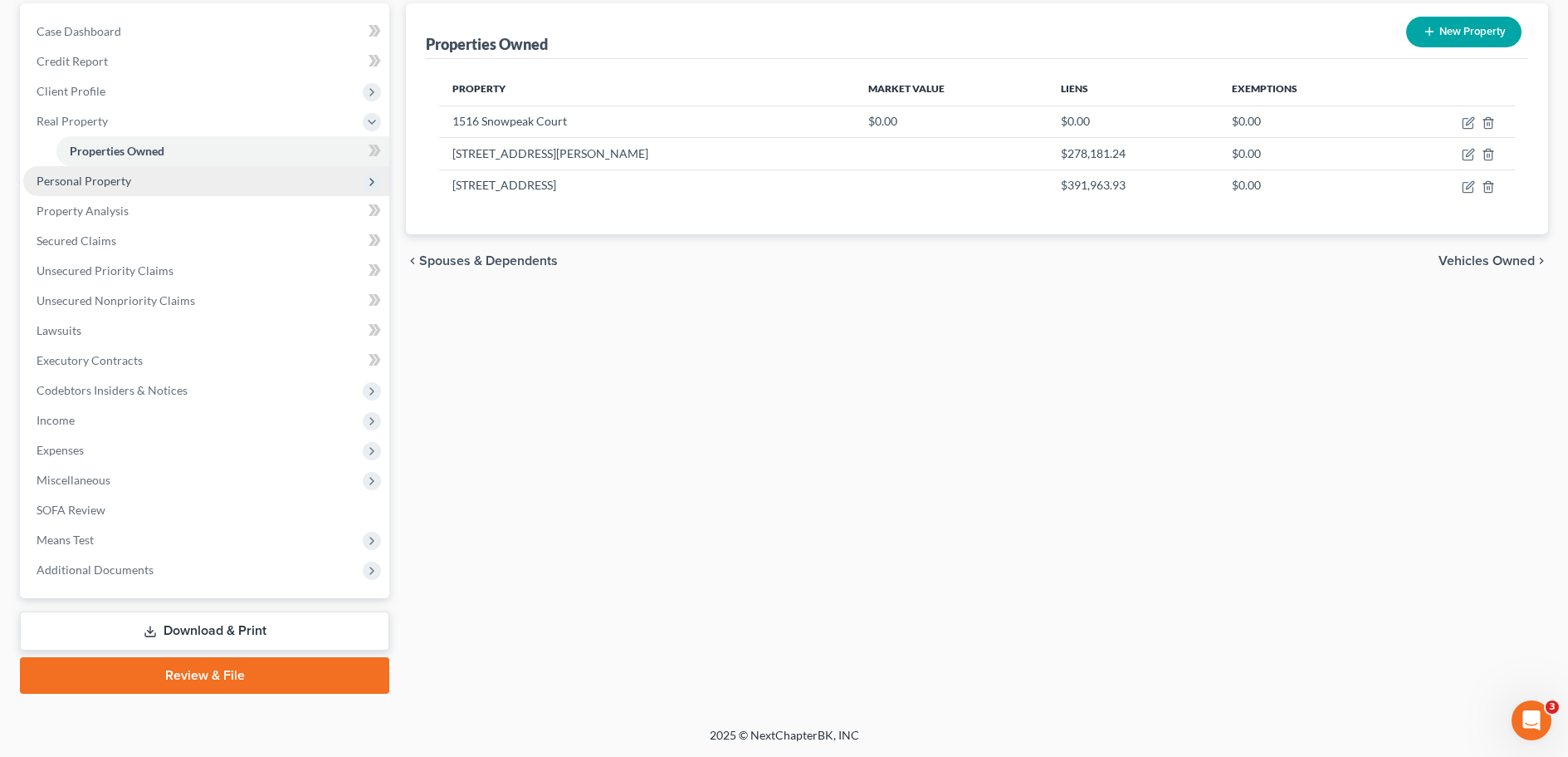
click at [90, 189] on span "Personal Property" at bounding box center [206, 181] width 367 height 30
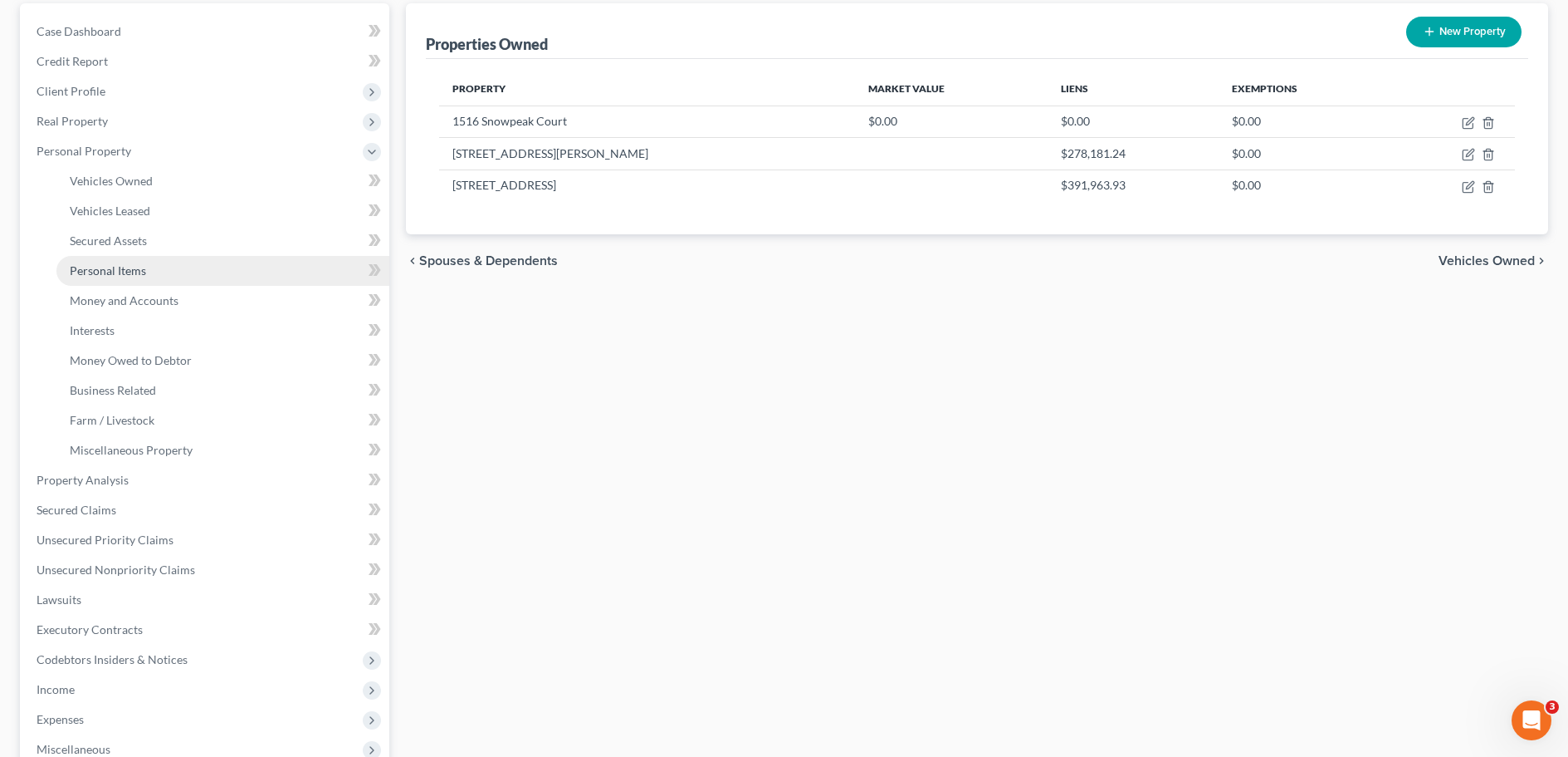
click at [118, 272] on span "Personal Items" at bounding box center [107, 270] width 76 height 14
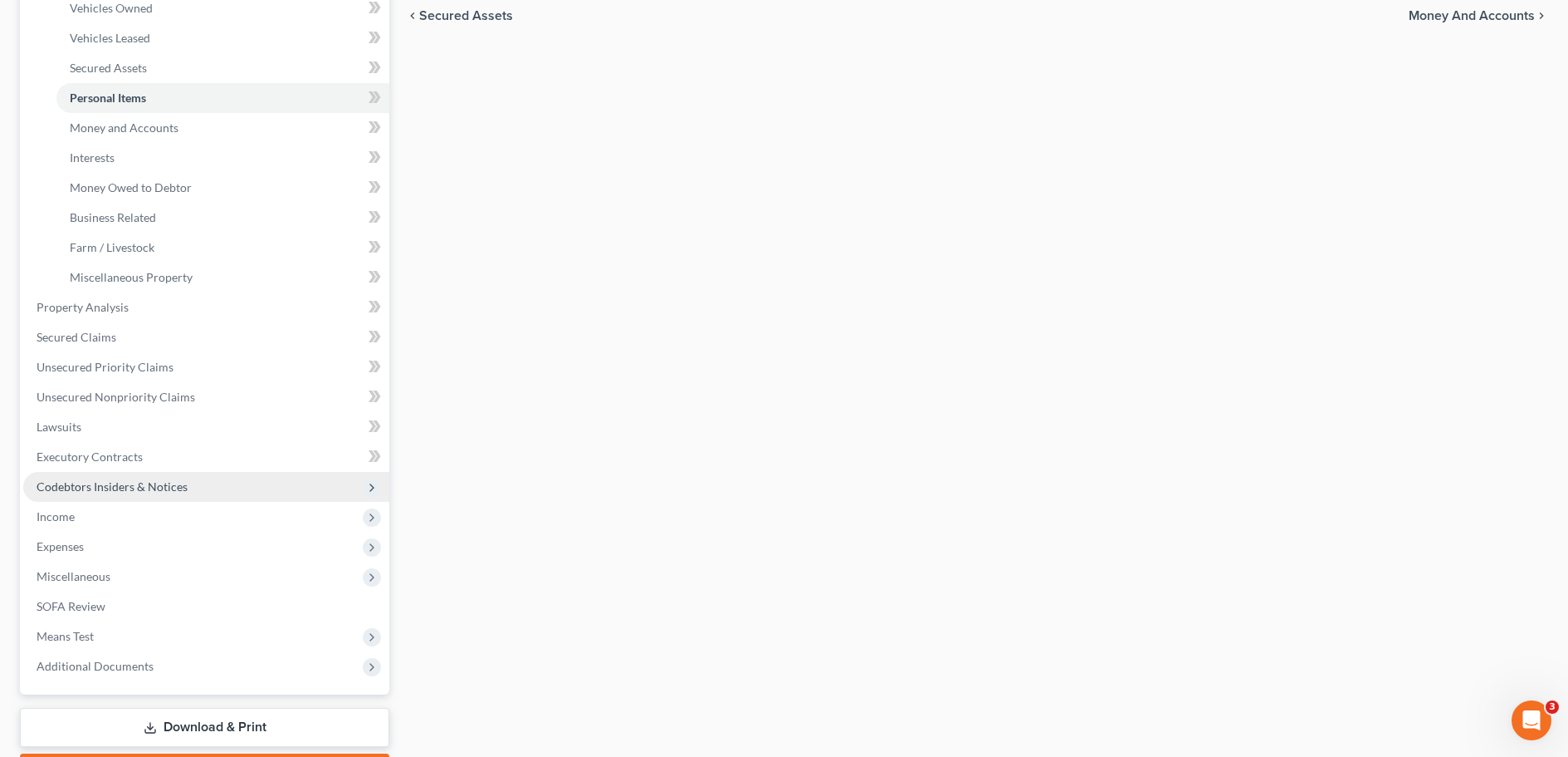
scroll to position [332, 0]
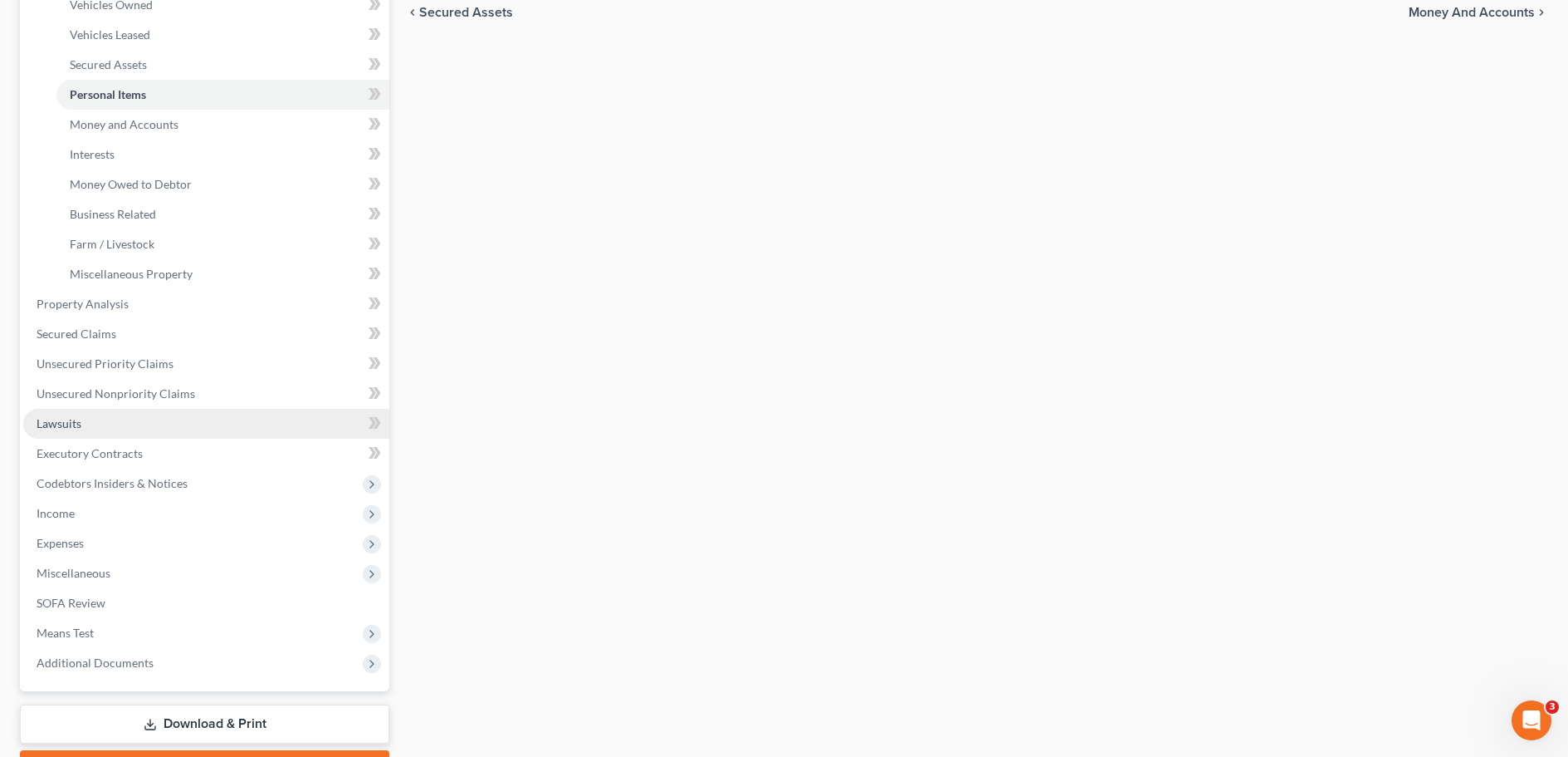
click at [60, 425] on span "Lawsuits" at bounding box center [59, 422] width 45 height 14
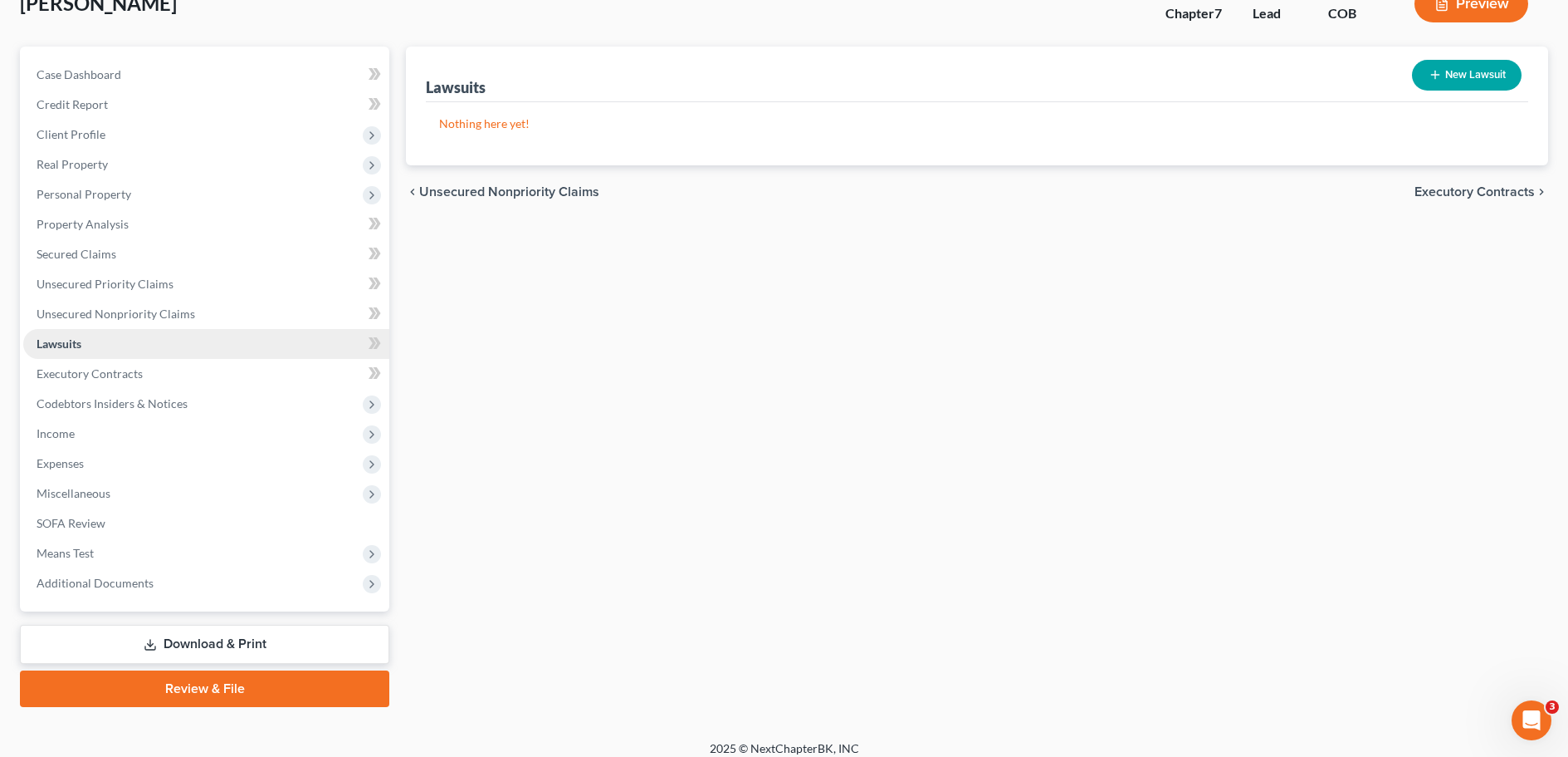
scroll to position [126, 0]
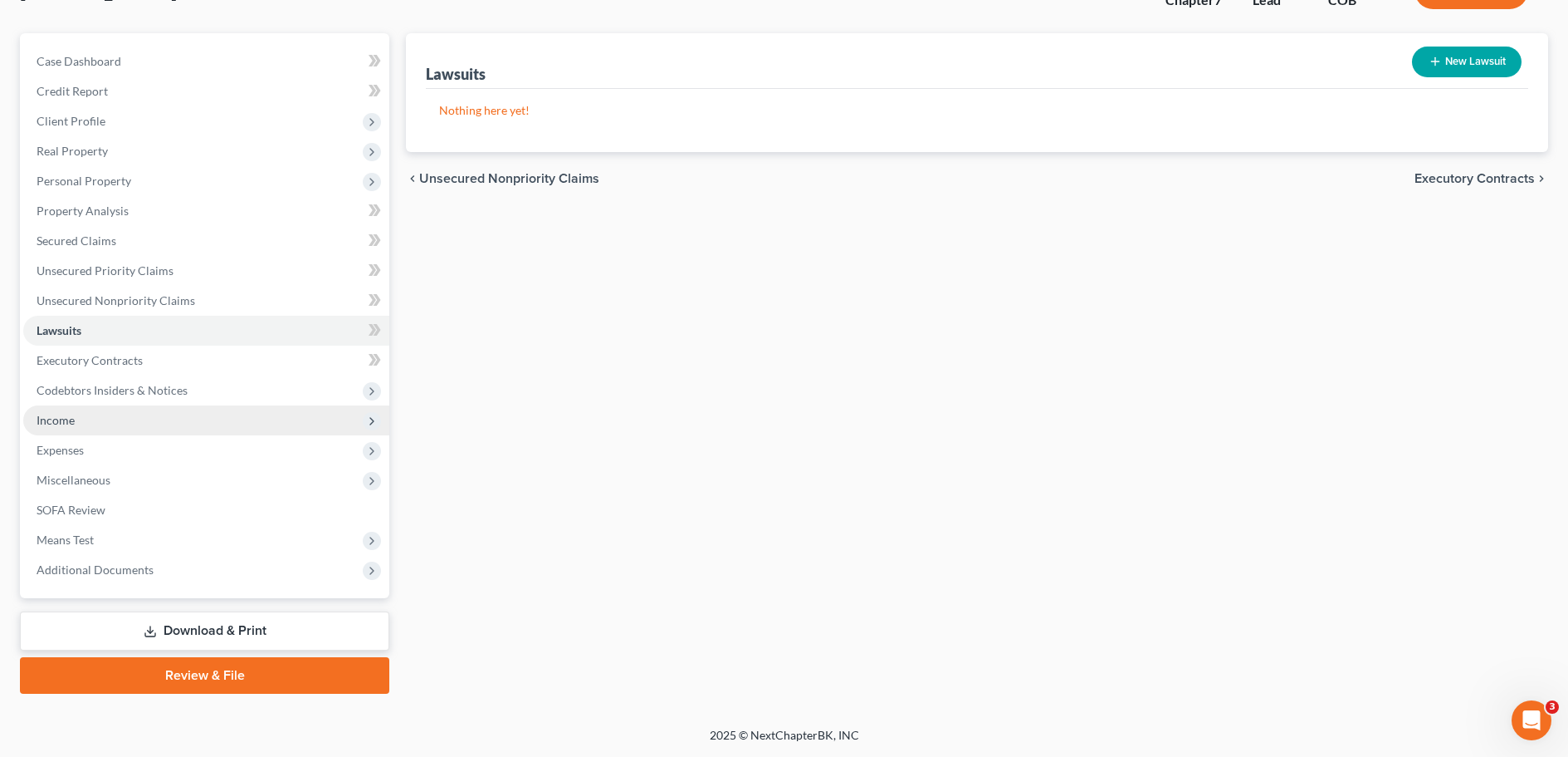
click at [59, 416] on span "Income" at bounding box center [56, 420] width 39 height 14
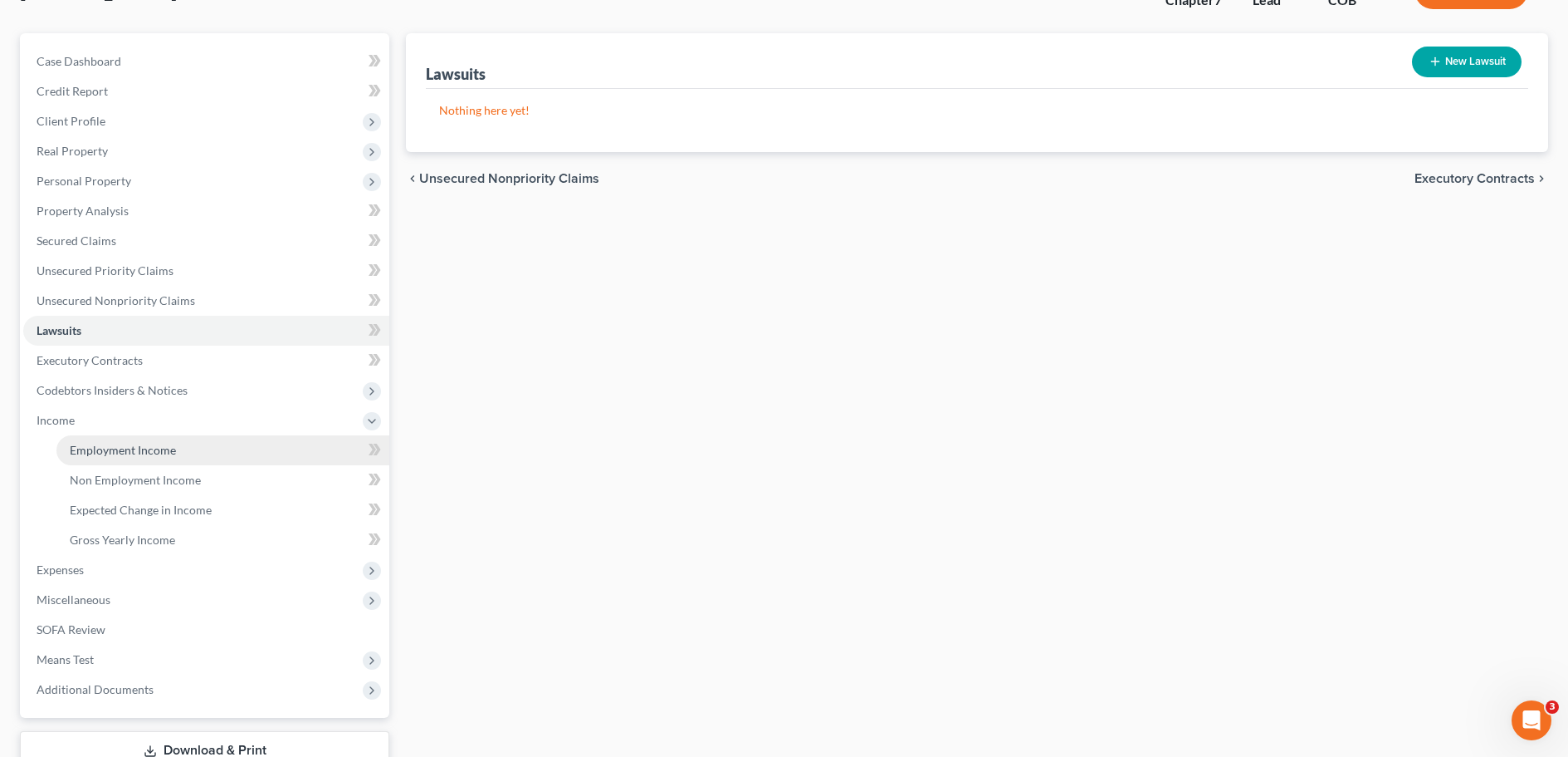
click at [139, 450] on span "Employment Income" at bounding box center [122, 450] width 106 height 14
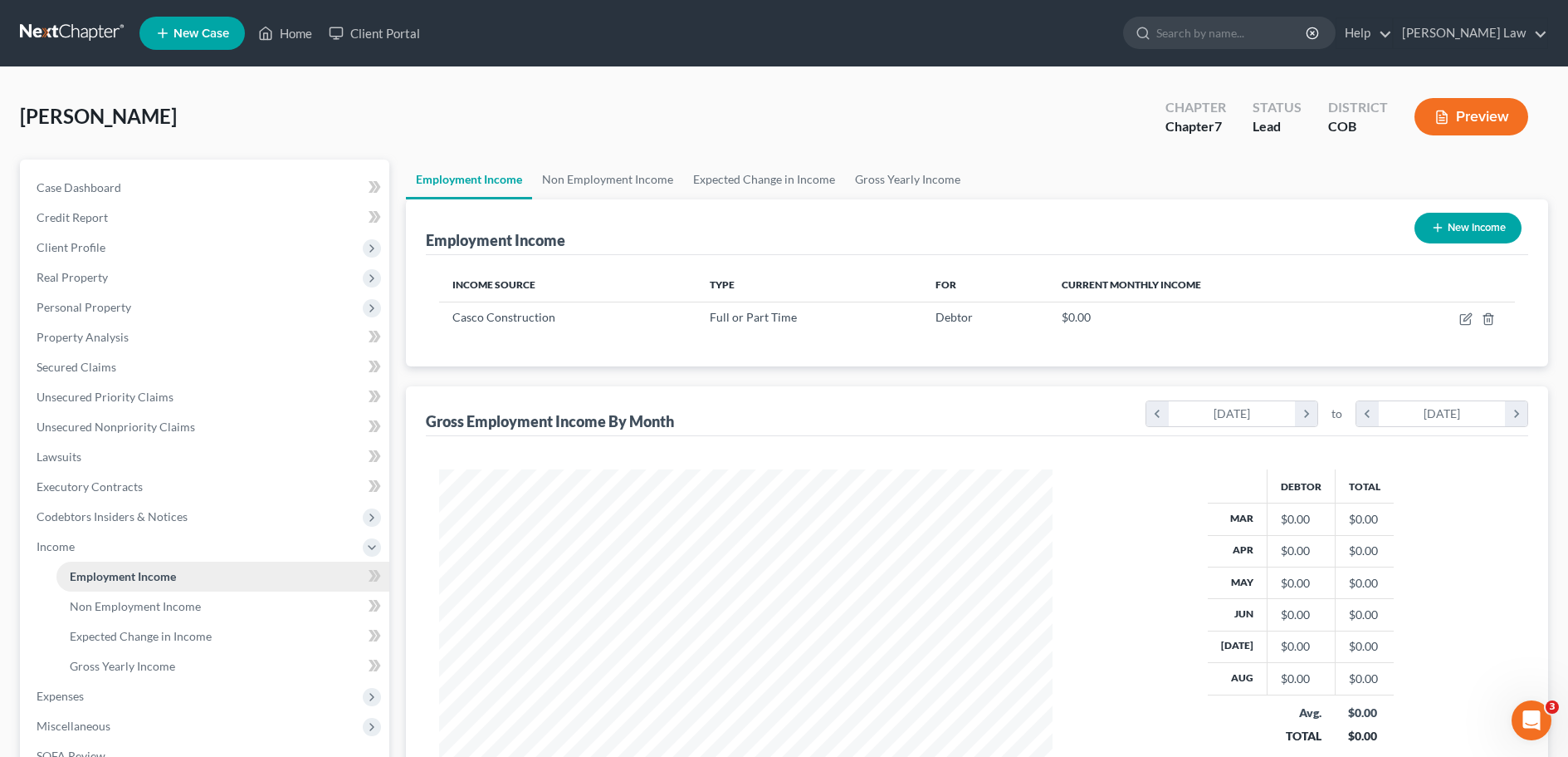
scroll to position [306, 646]
click at [125, 607] on span "Non Employment Income" at bounding box center [135, 605] width 131 height 14
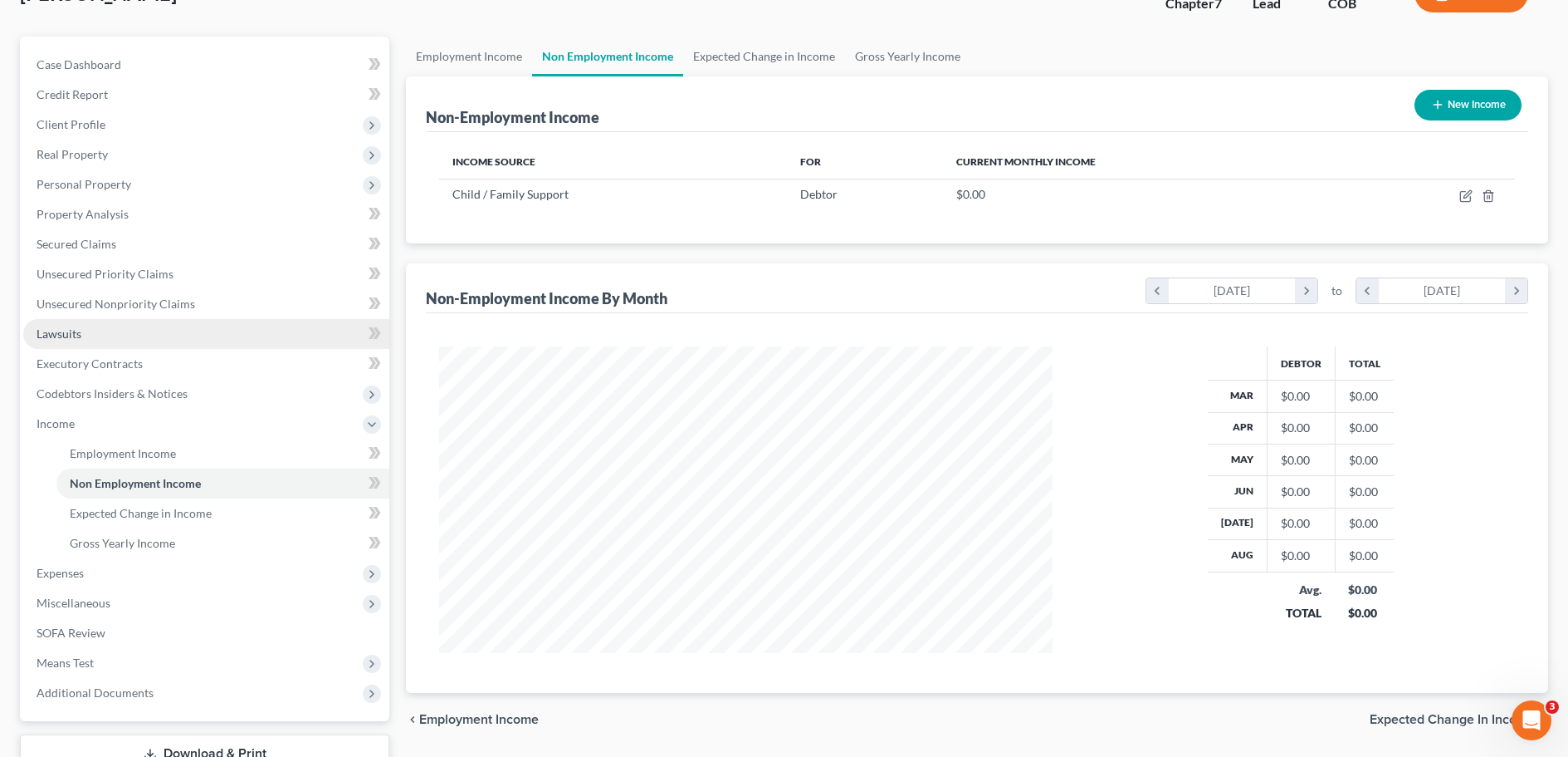
scroll to position [166, 0]
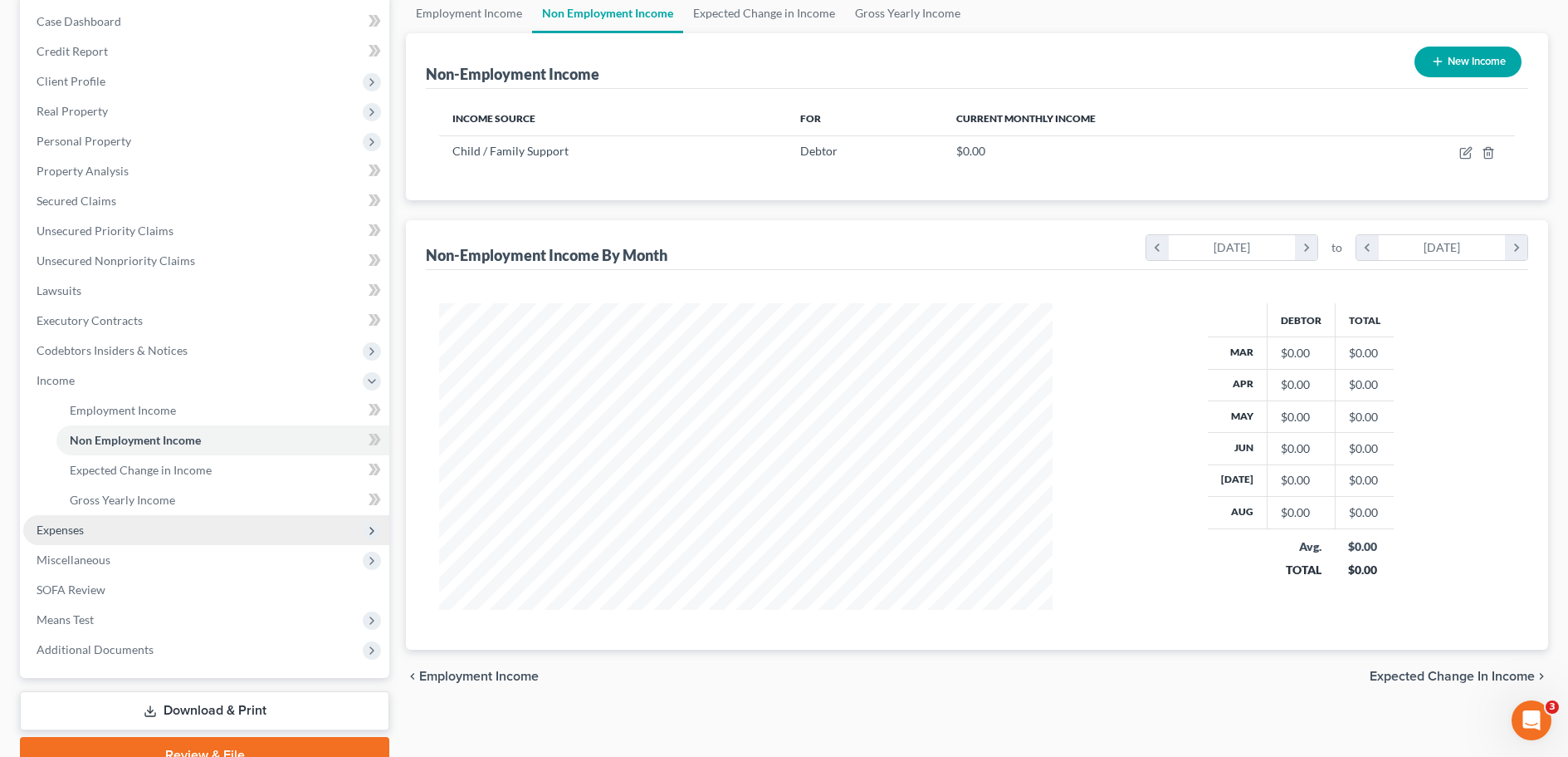
click at [62, 530] on span "Expenses" at bounding box center [60, 529] width 47 height 14
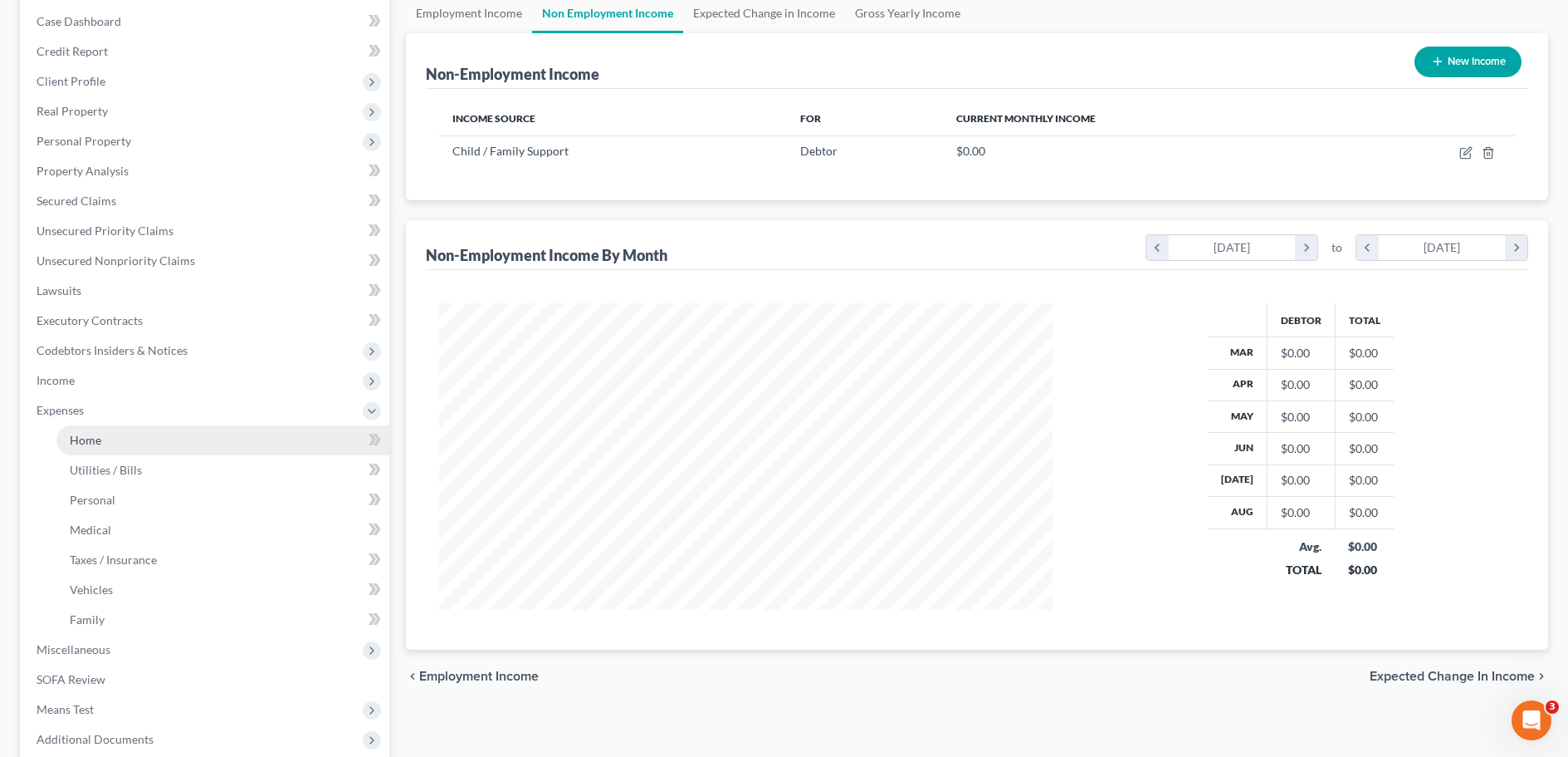
click at [86, 445] on span "Home" at bounding box center [85, 439] width 31 height 14
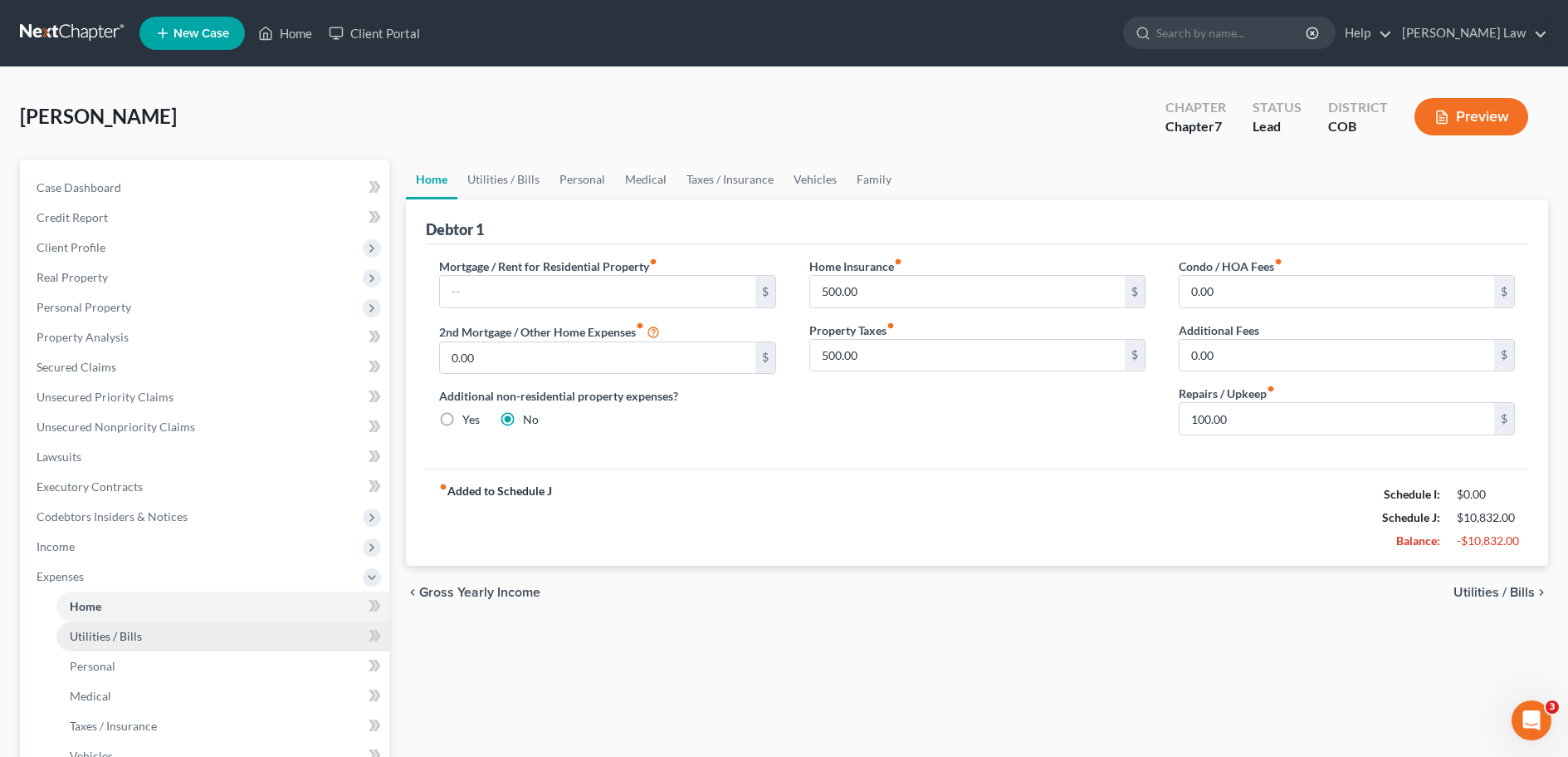
click at [129, 639] on span "Utilities / Bills" at bounding box center [106, 635] width 73 height 14
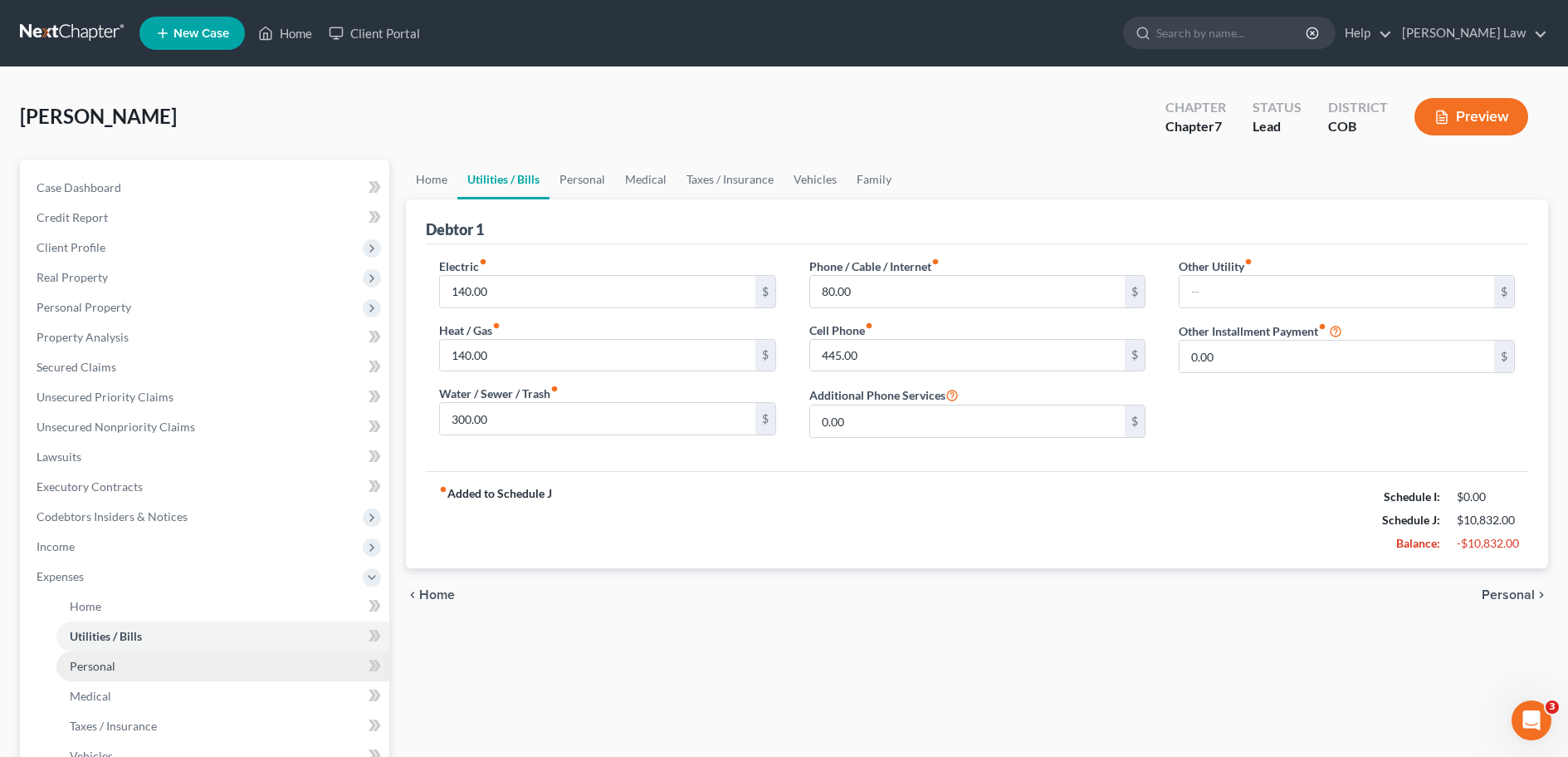
click at [115, 670] on link "Personal" at bounding box center [222, 666] width 333 height 30
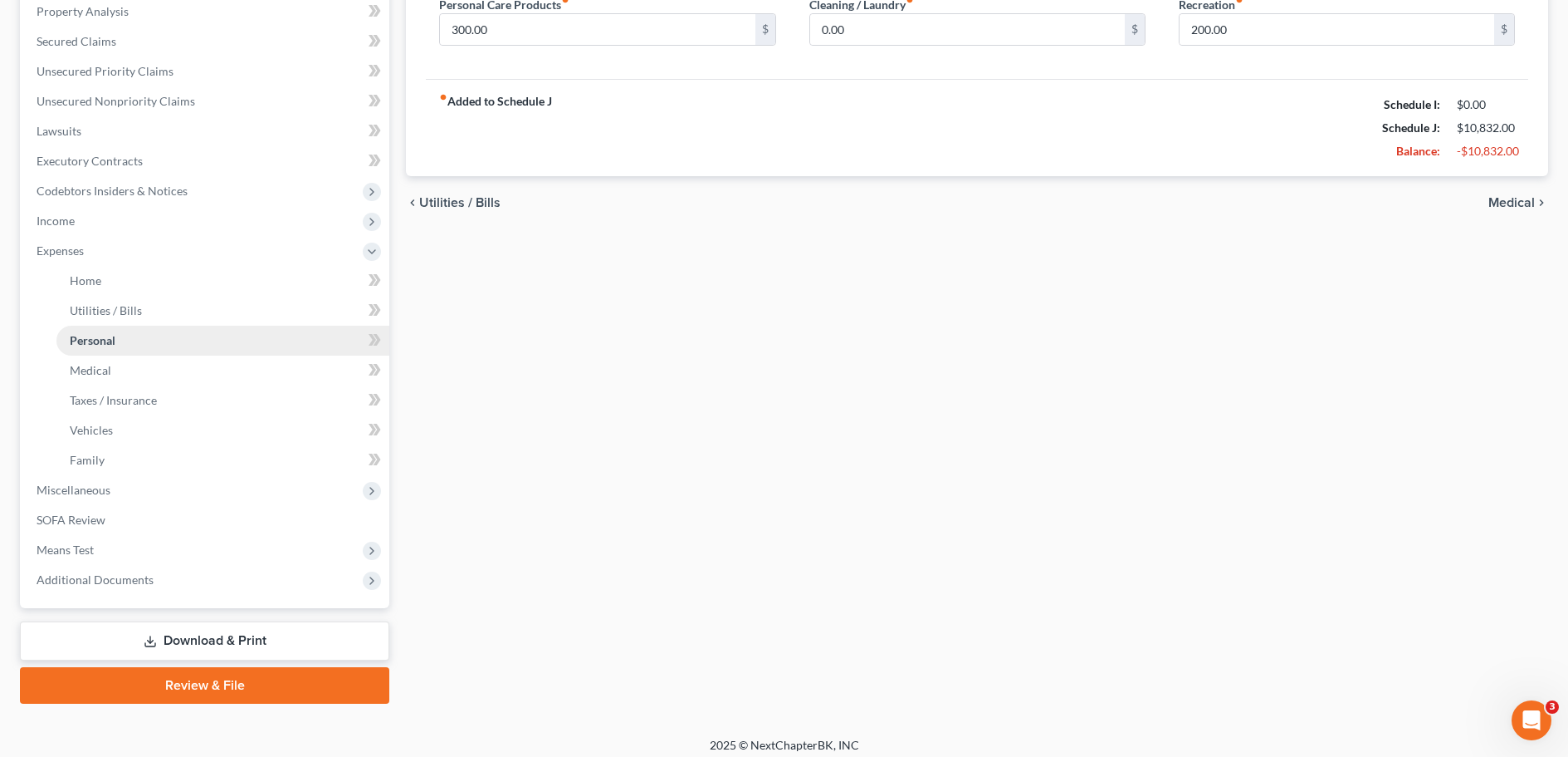
scroll to position [332, 0]
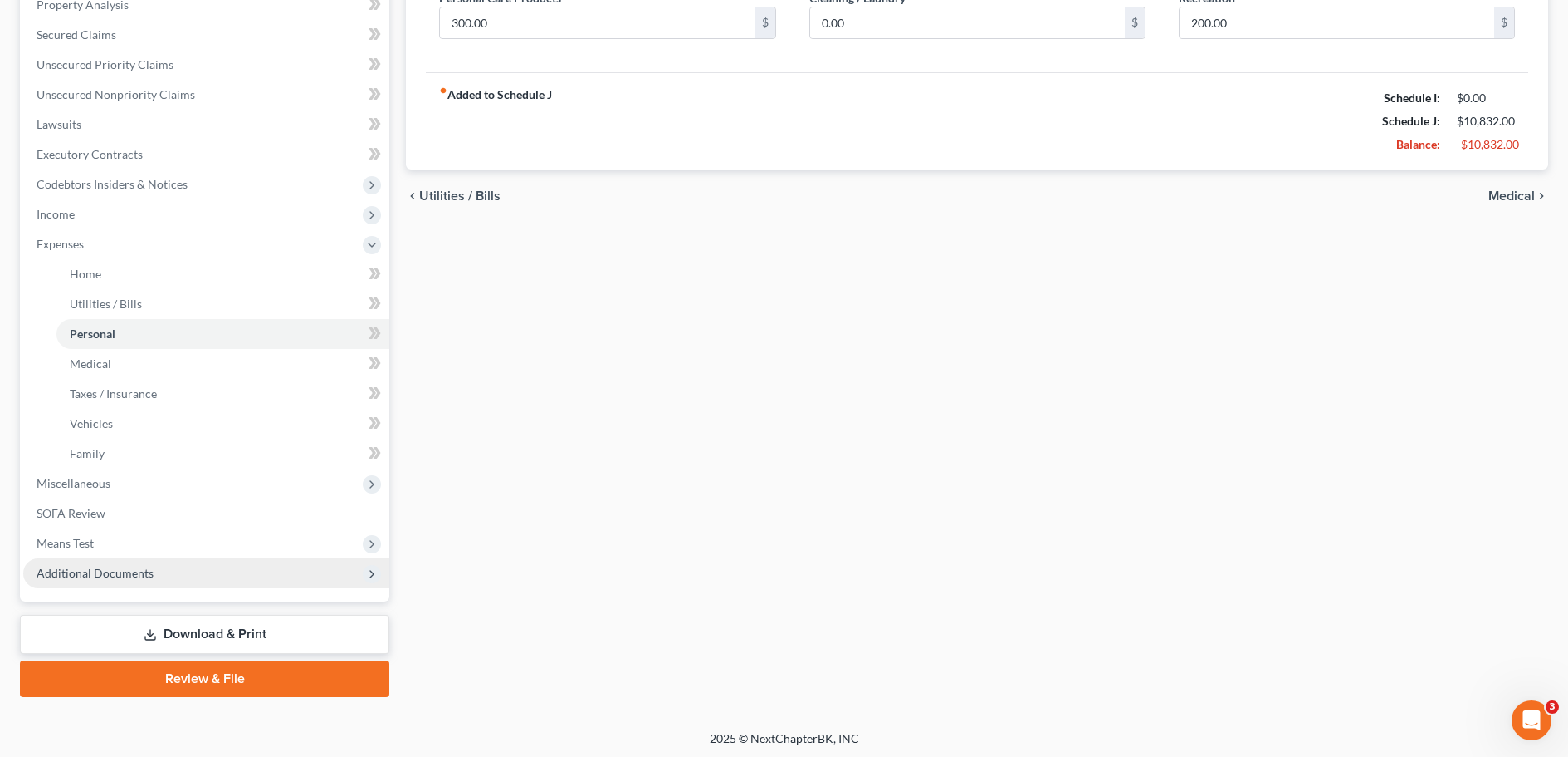
click at [110, 573] on span "Additional Documents" at bounding box center [95, 572] width 117 height 14
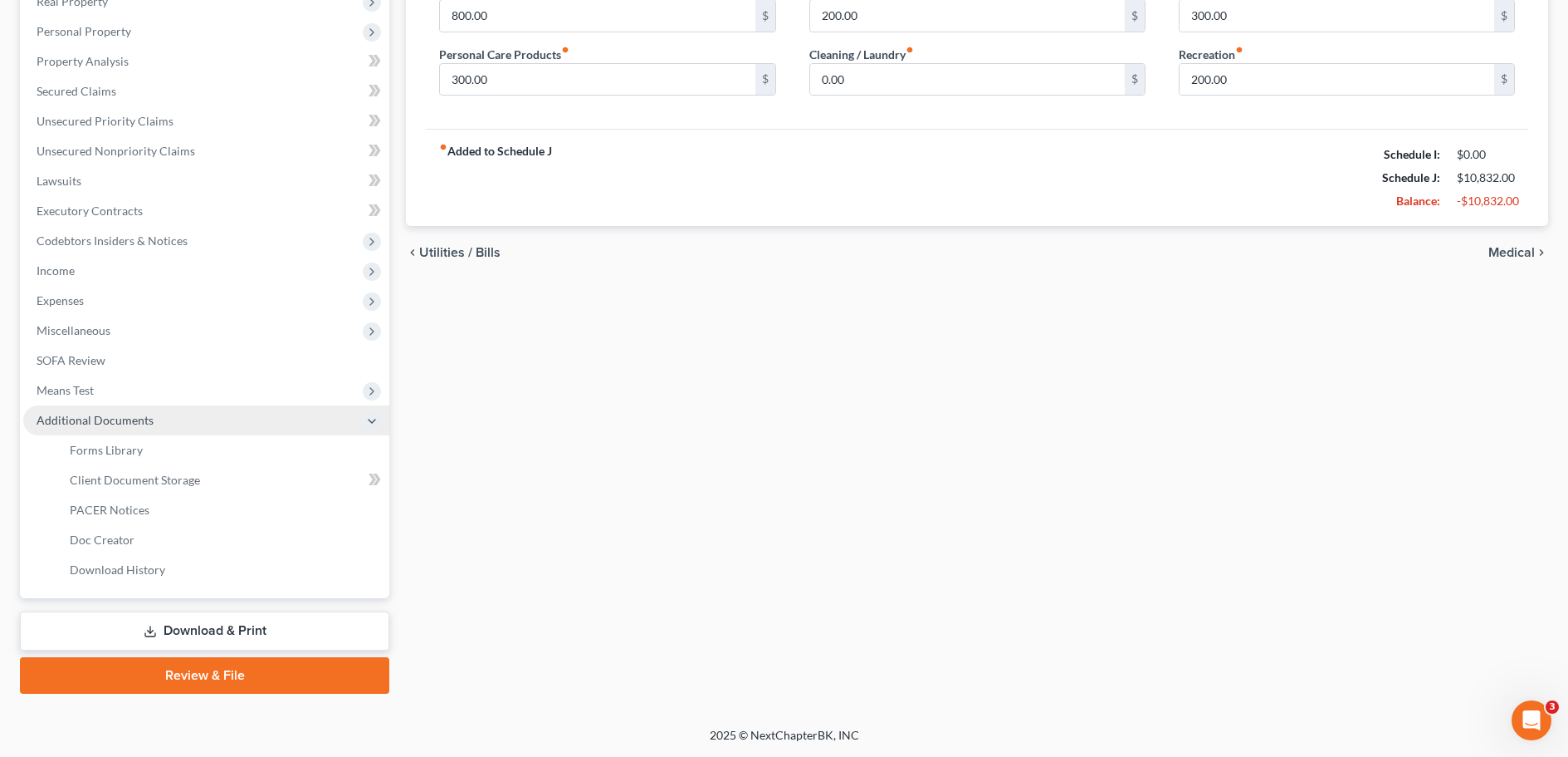
scroll to position [275, 0]
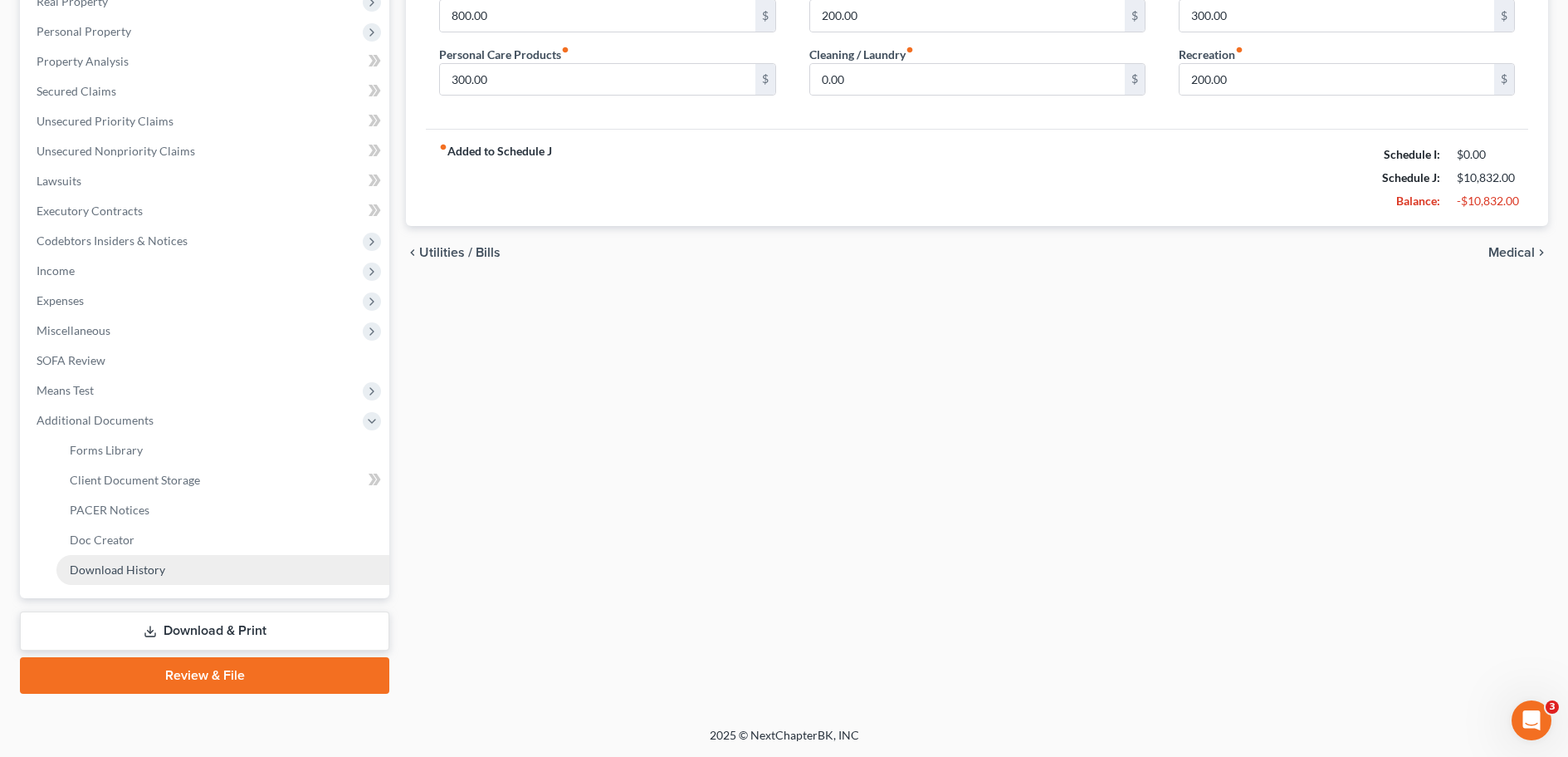
click at [106, 568] on span "Download History" at bounding box center [117, 568] width 95 height 14
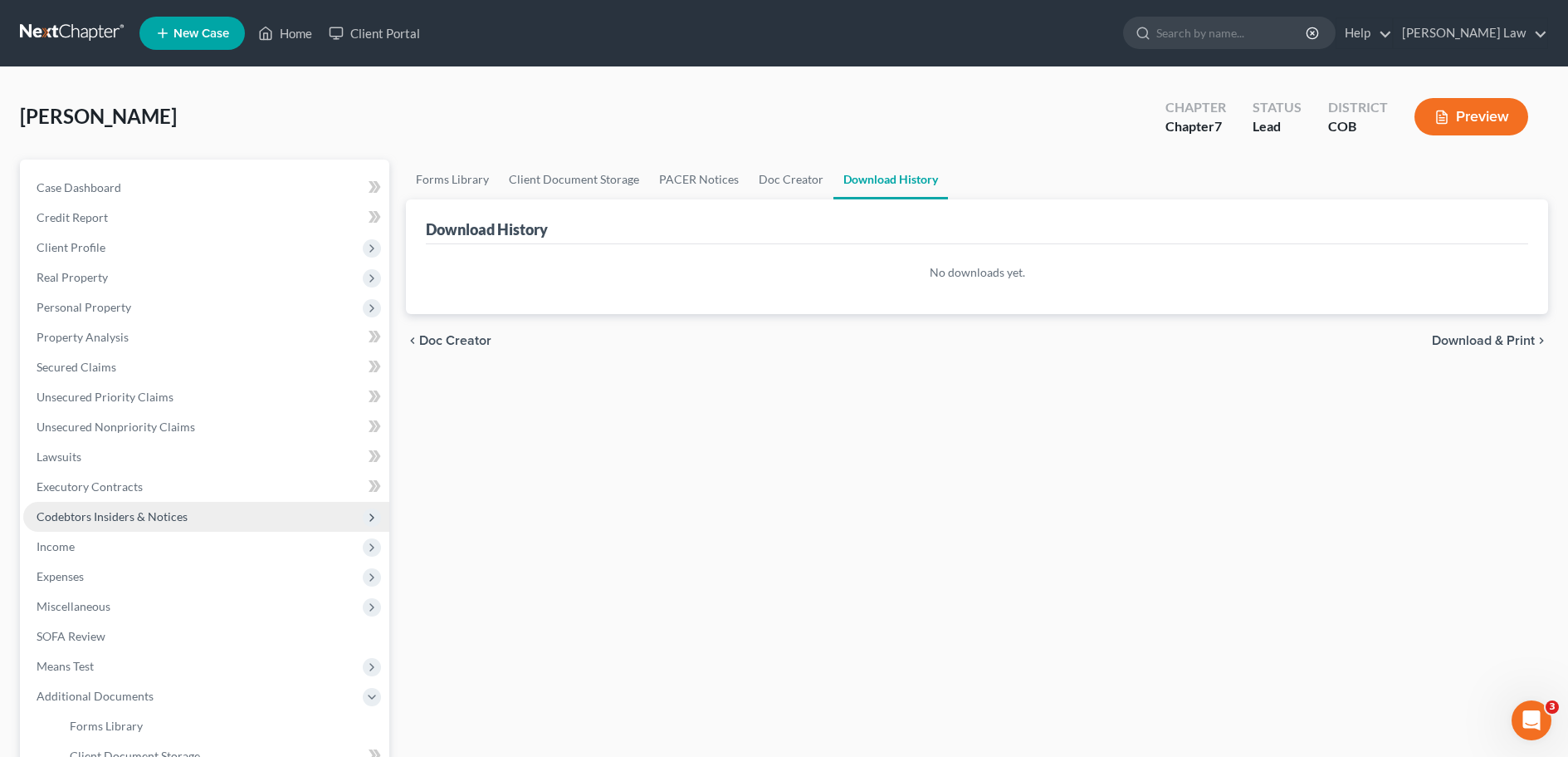
scroll to position [166, 0]
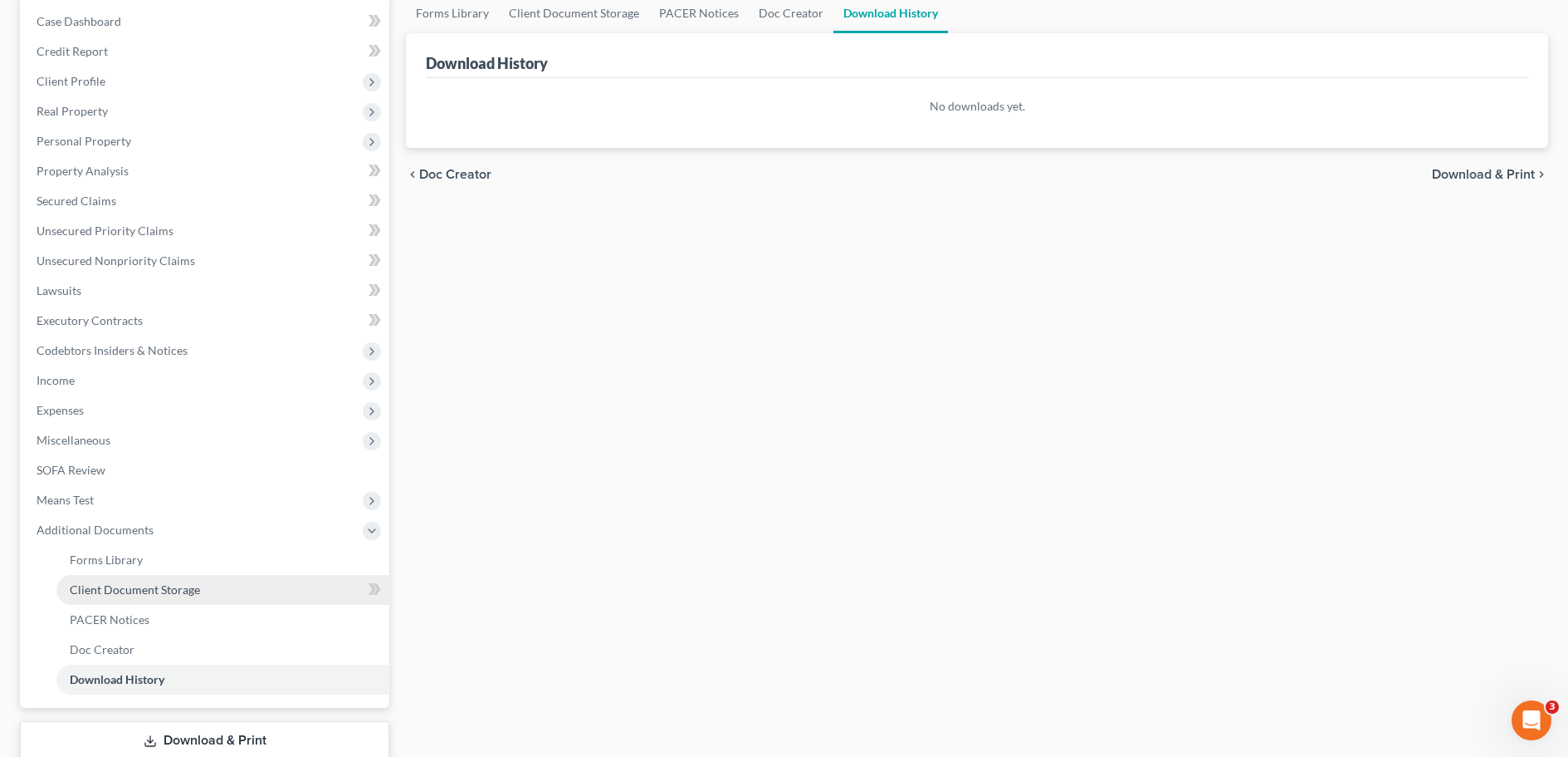
click at [161, 583] on span "Client Document Storage" at bounding box center [135, 589] width 130 height 14
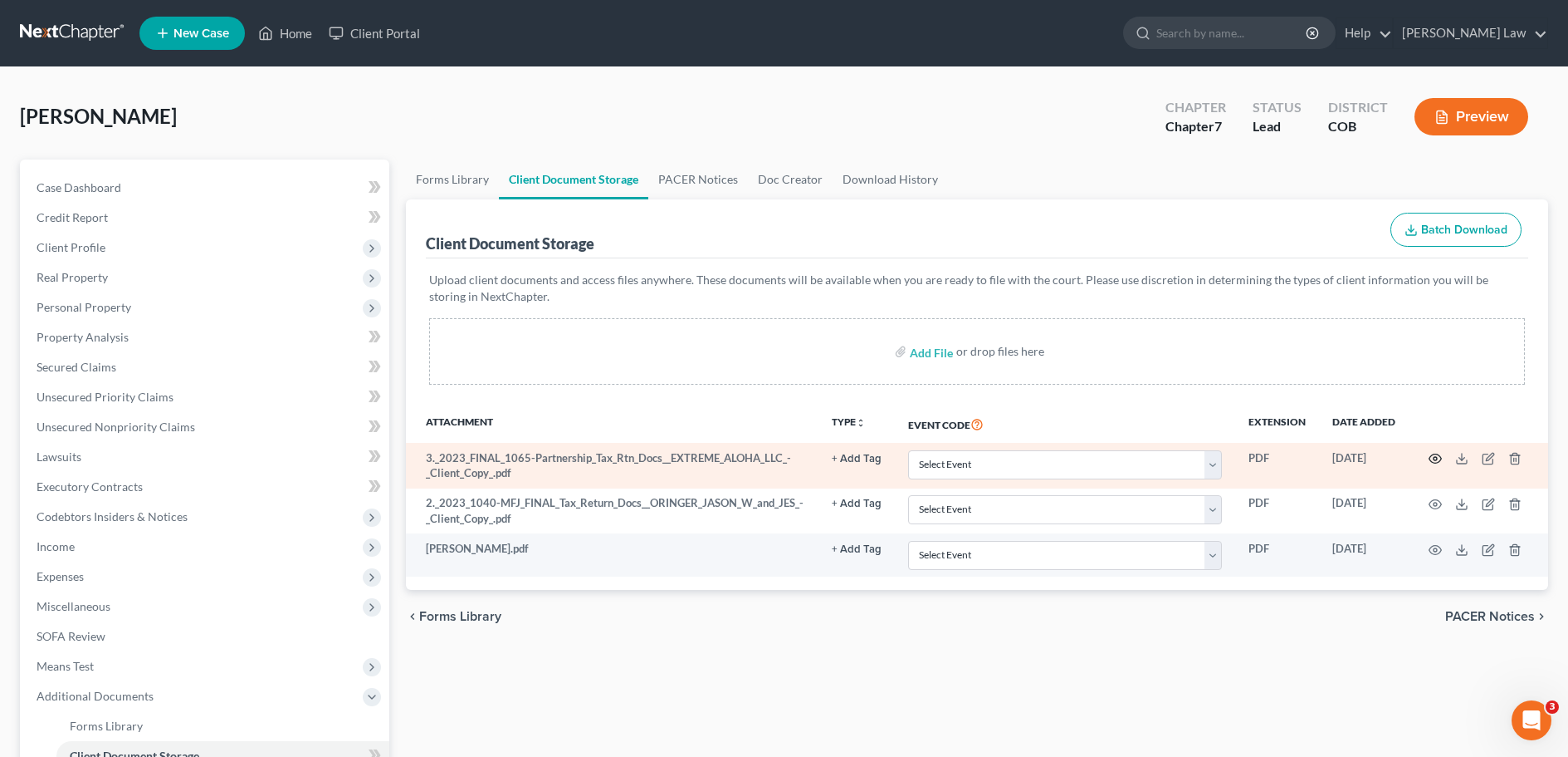
click at [1437, 463] on icon "button" at bounding box center [1435, 459] width 12 height 9
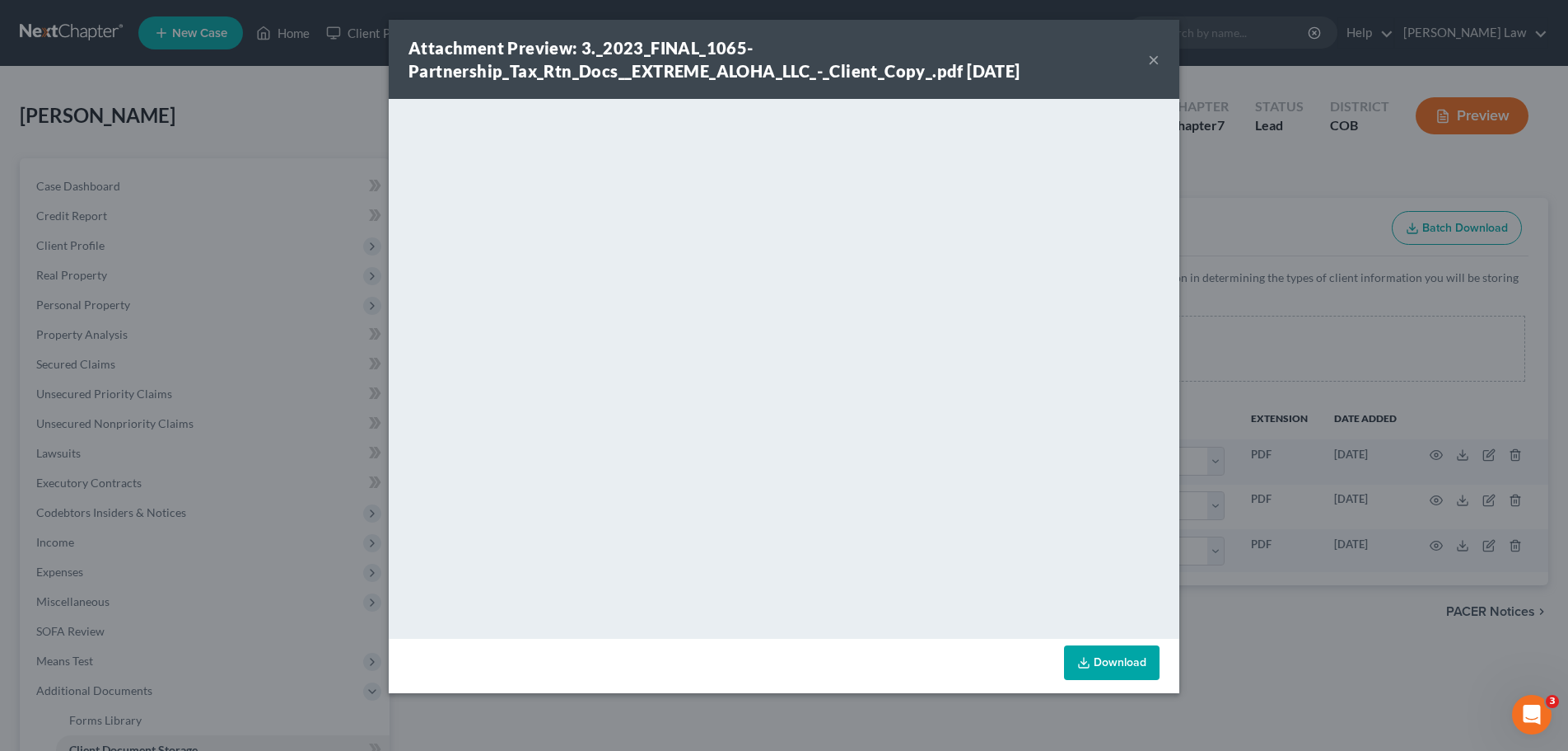
click at [1152, 60] on button "×" at bounding box center [1154, 59] width 11 height 20
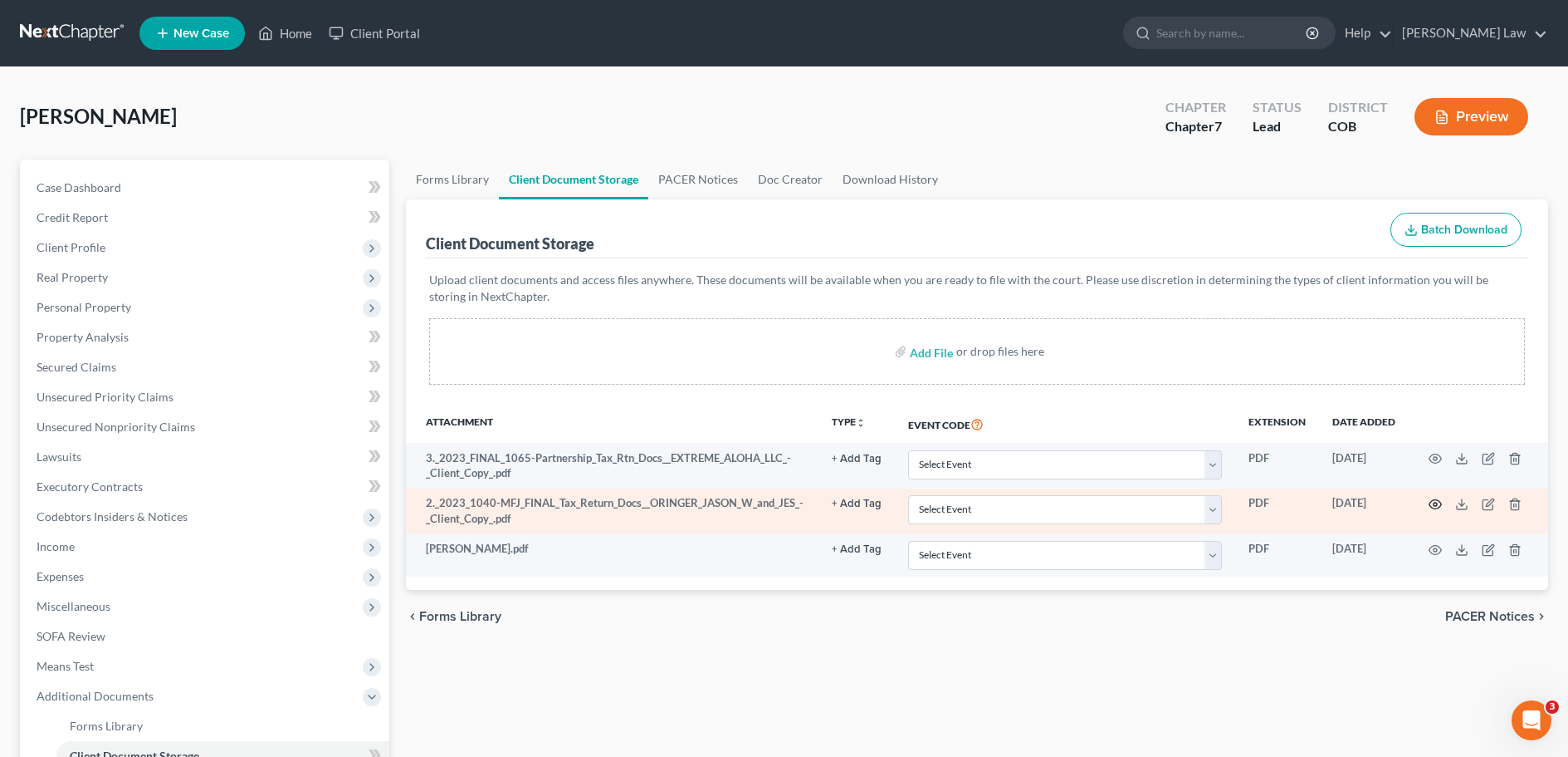
click at [1433, 504] on icon "button" at bounding box center [1435, 504] width 13 height 13
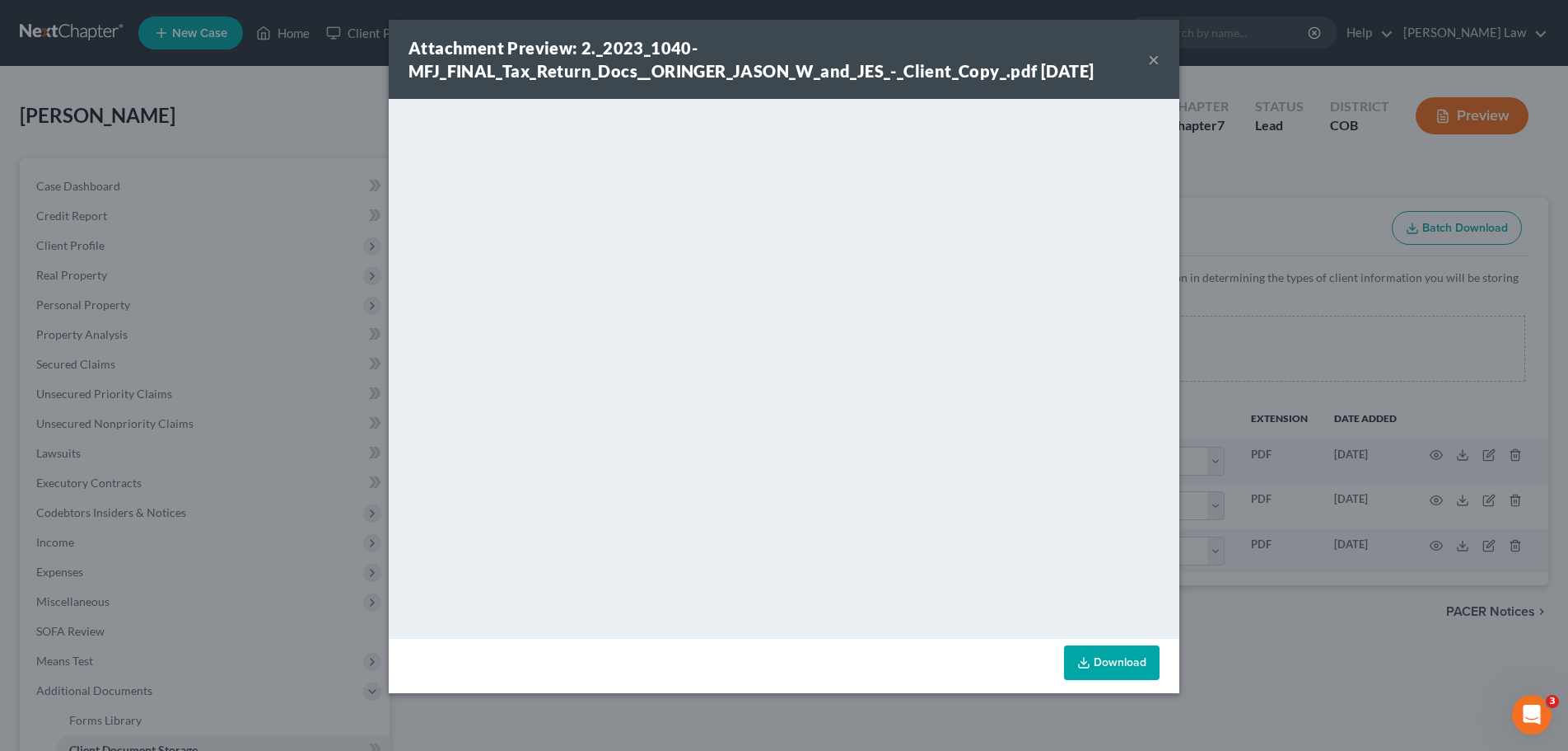
click at [1153, 58] on button "×" at bounding box center [1154, 59] width 11 height 20
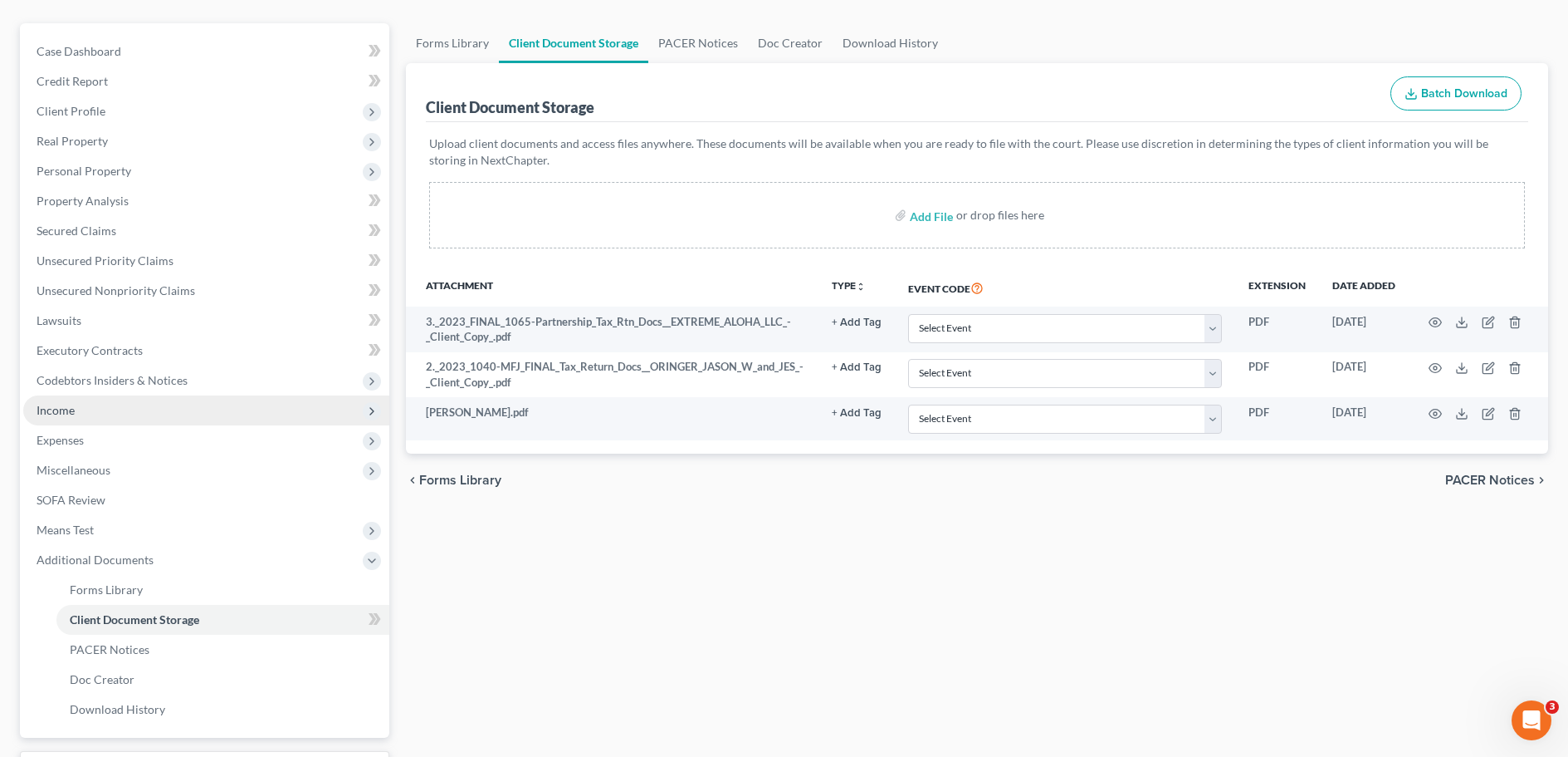
scroll to position [166, 0]
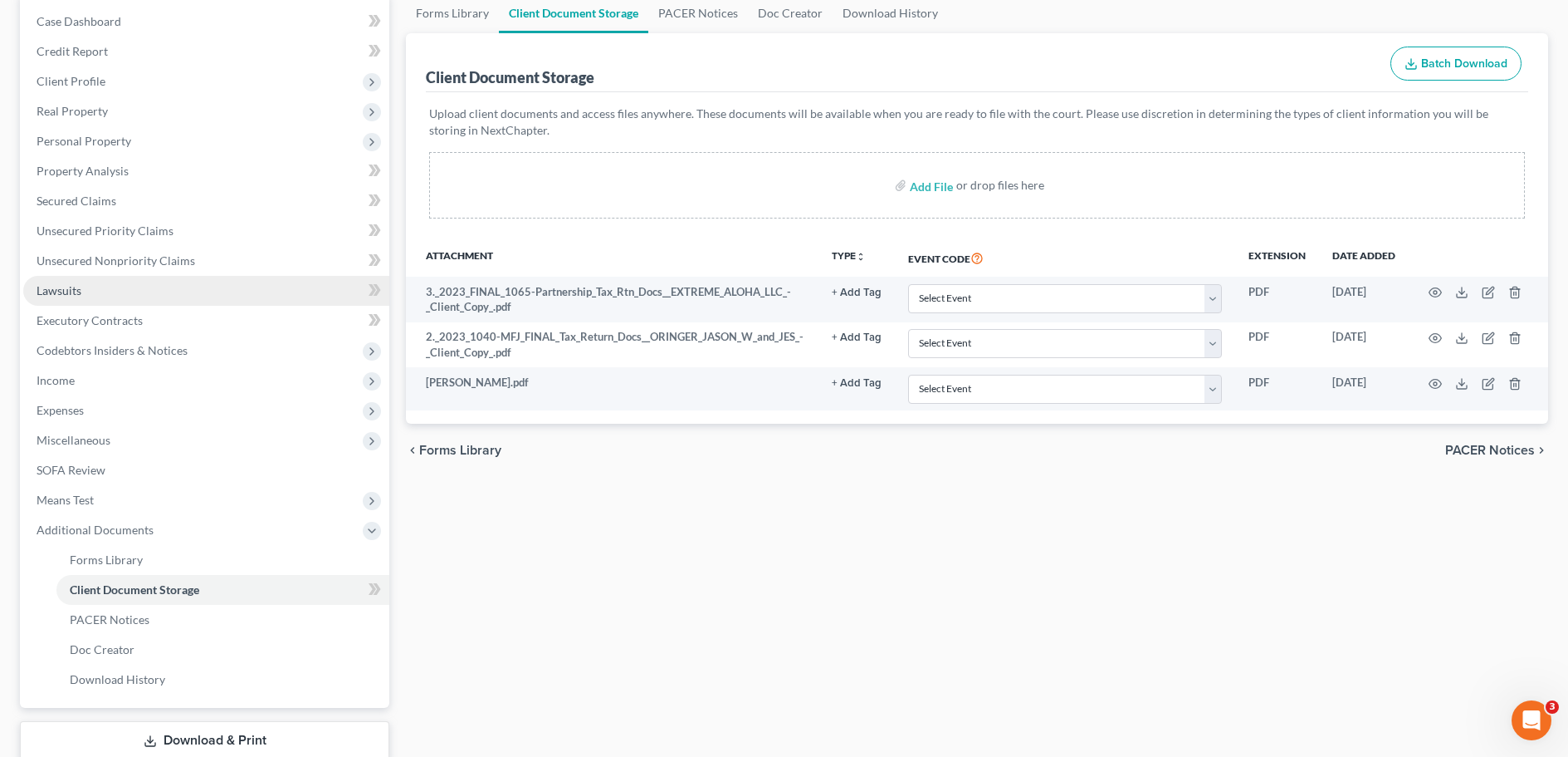
click at [77, 293] on span "Lawsuits" at bounding box center [59, 289] width 45 height 14
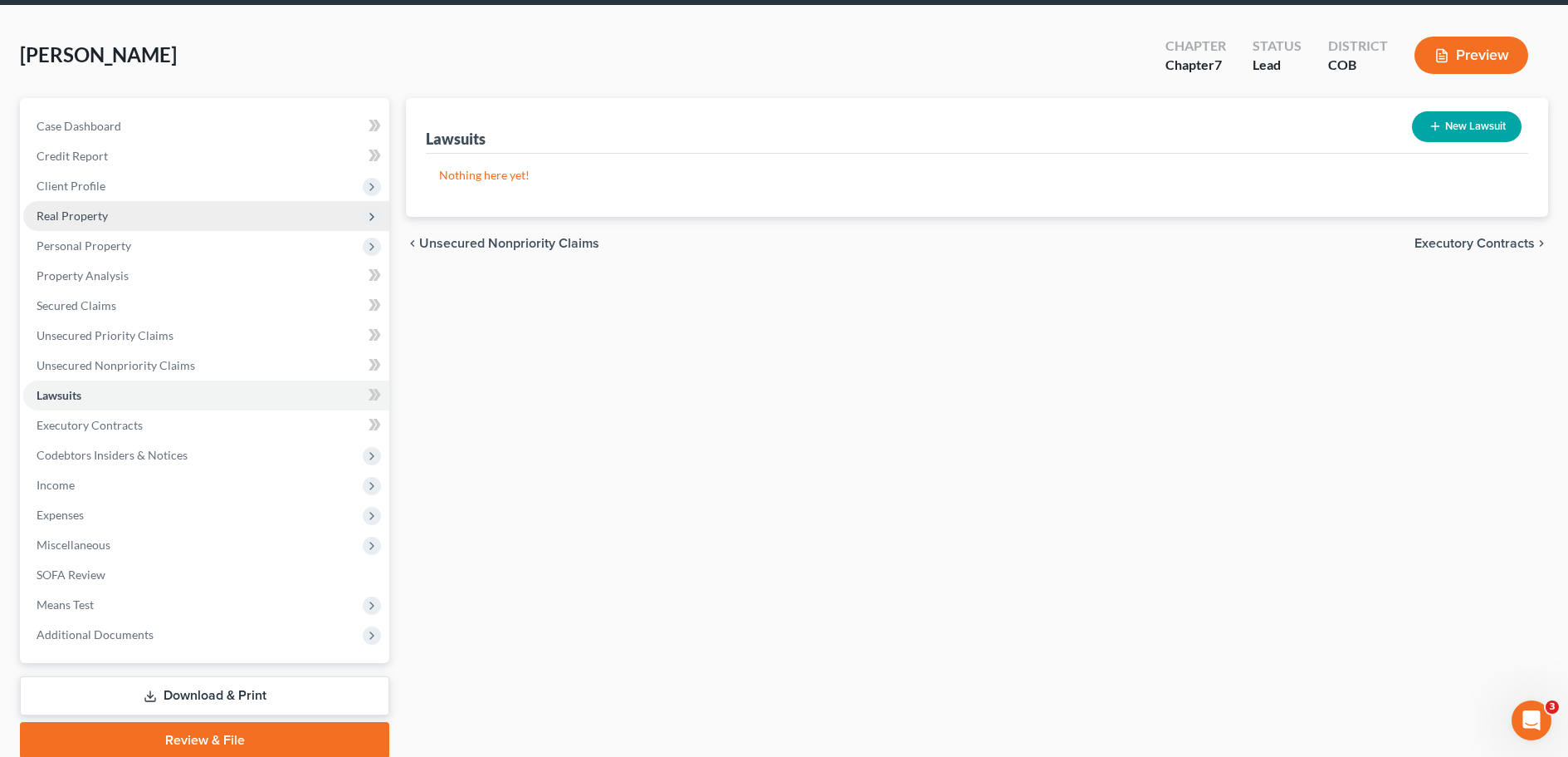
scroll to position [43, 0]
